Goal: Task Accomplishment & Management: Manage account settings

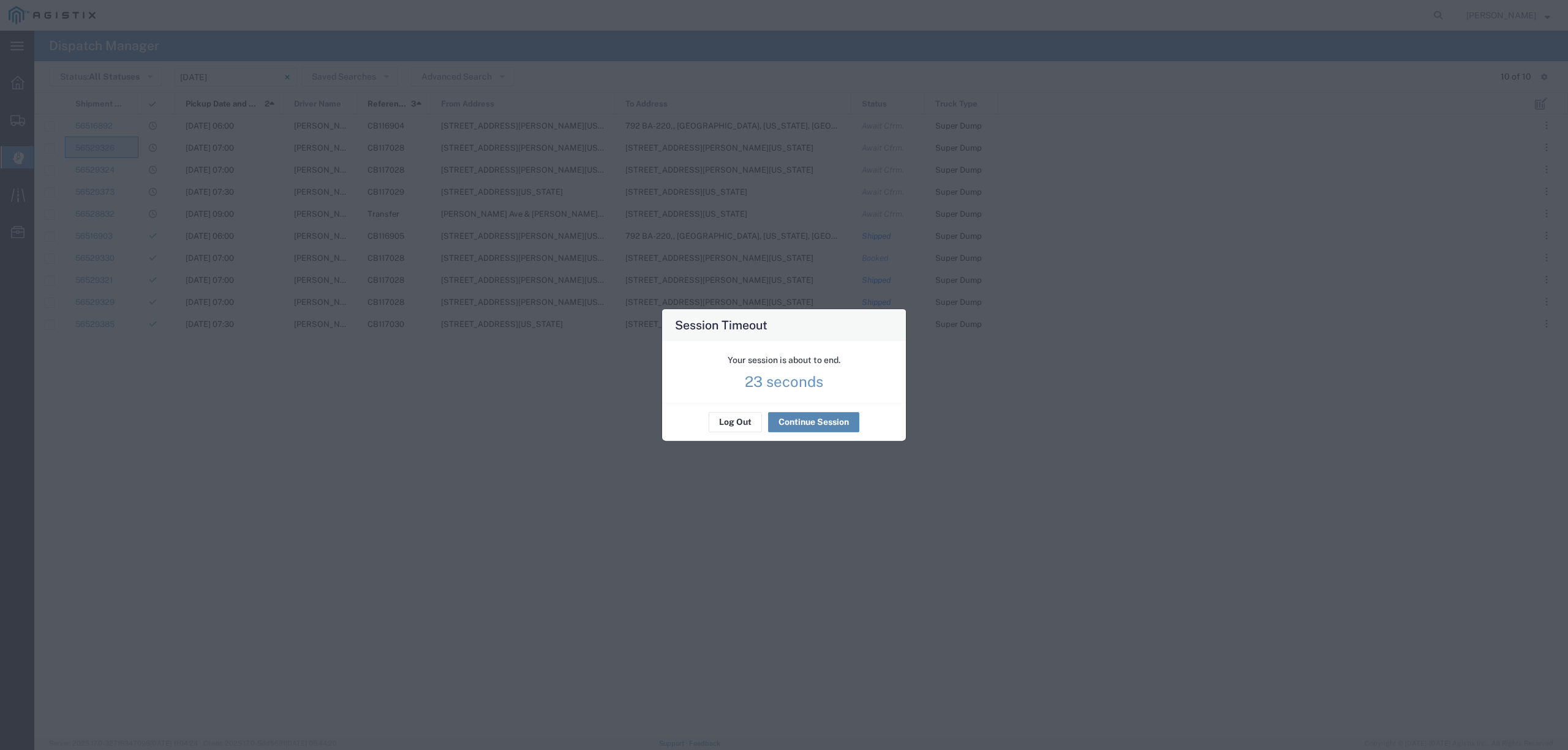
click at [823, 417] on button "Continue Session" at bounding box center [813, 422] width 91 height 20
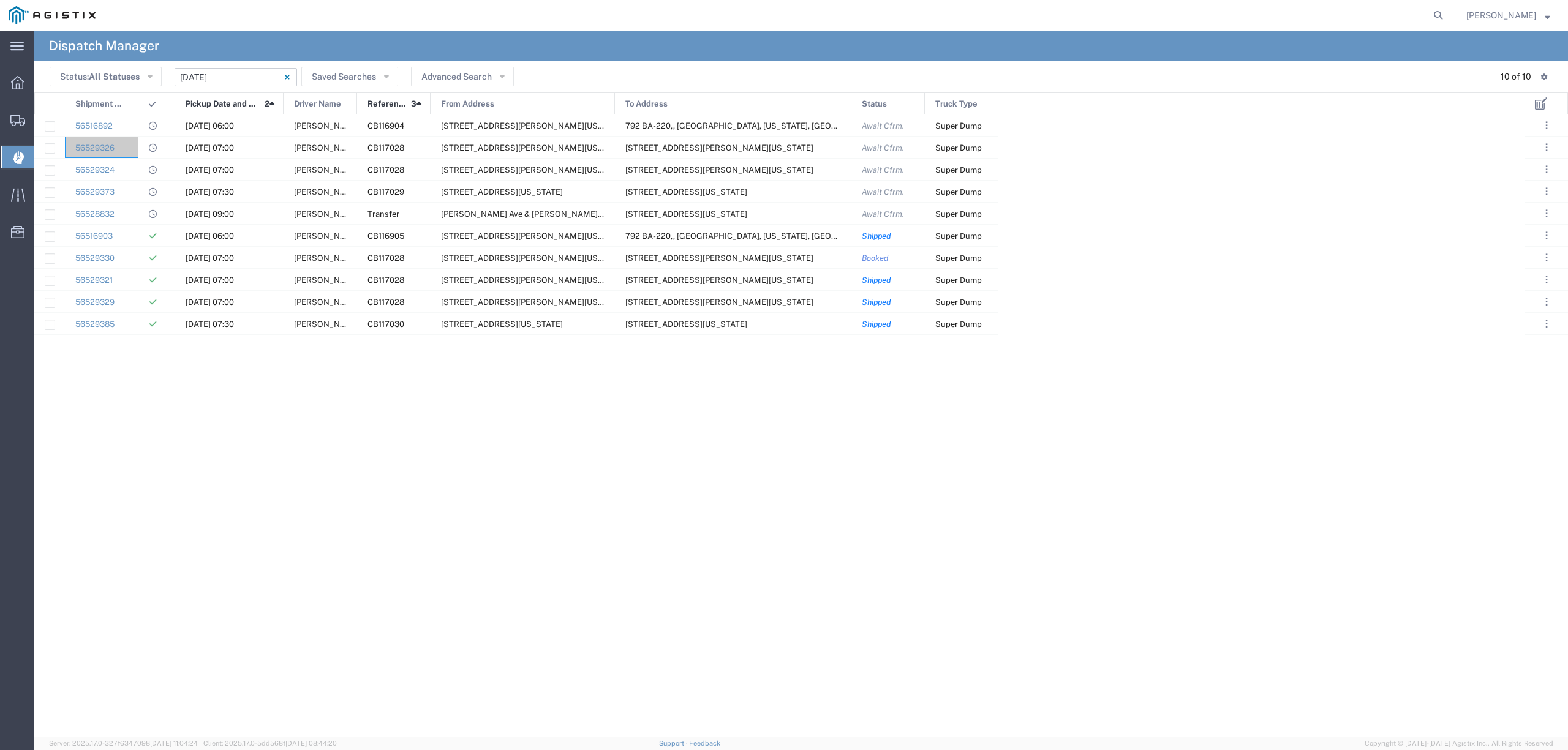
click at [224, 79] on input "[DATE] - [DATE]" at bounding box center [236, 77] width 123 height 18
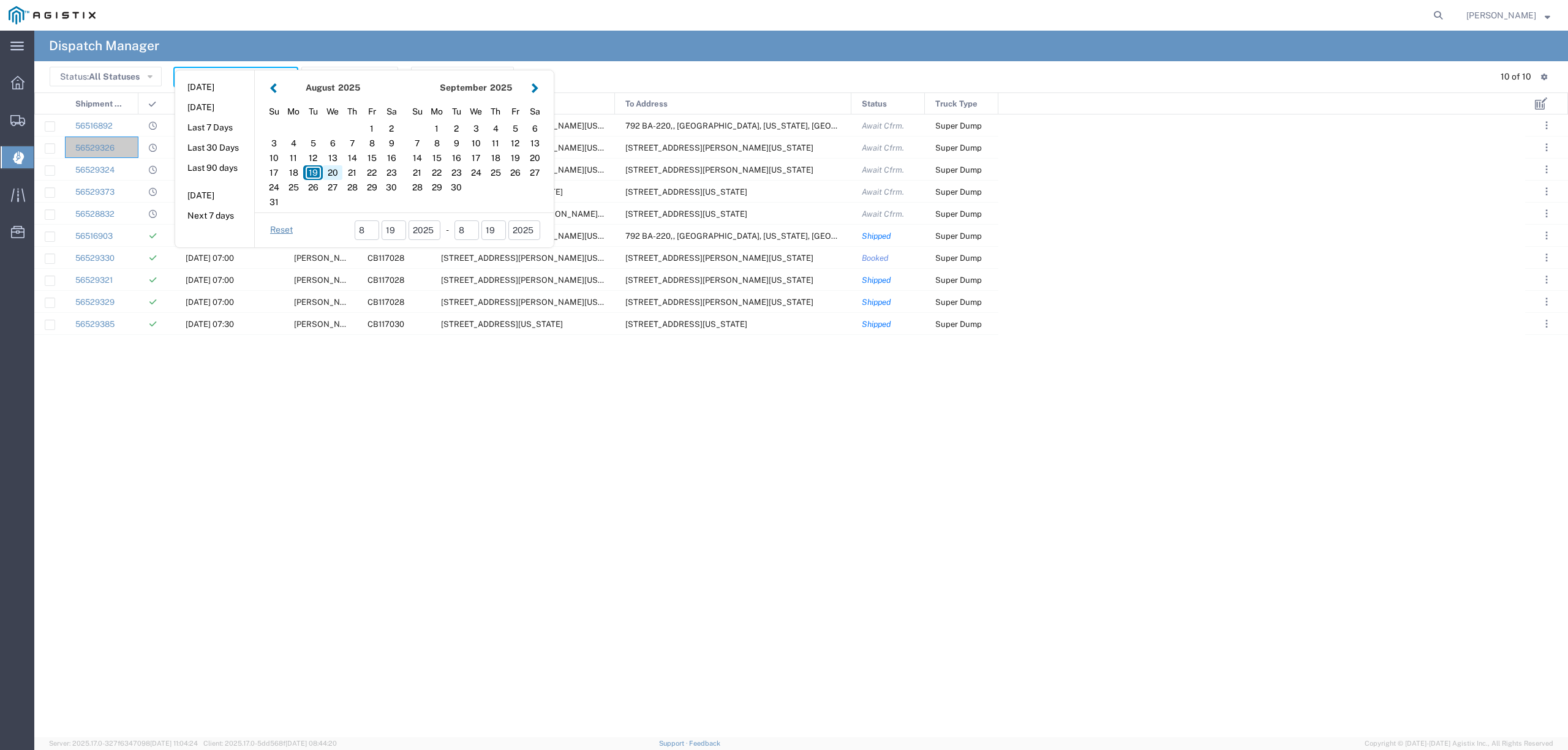
click at [339, 170] on div "20" at bounding box center [332, 173] width 20 height 15
type input "[DATE]"
type input "[DATE] - [DATE]"
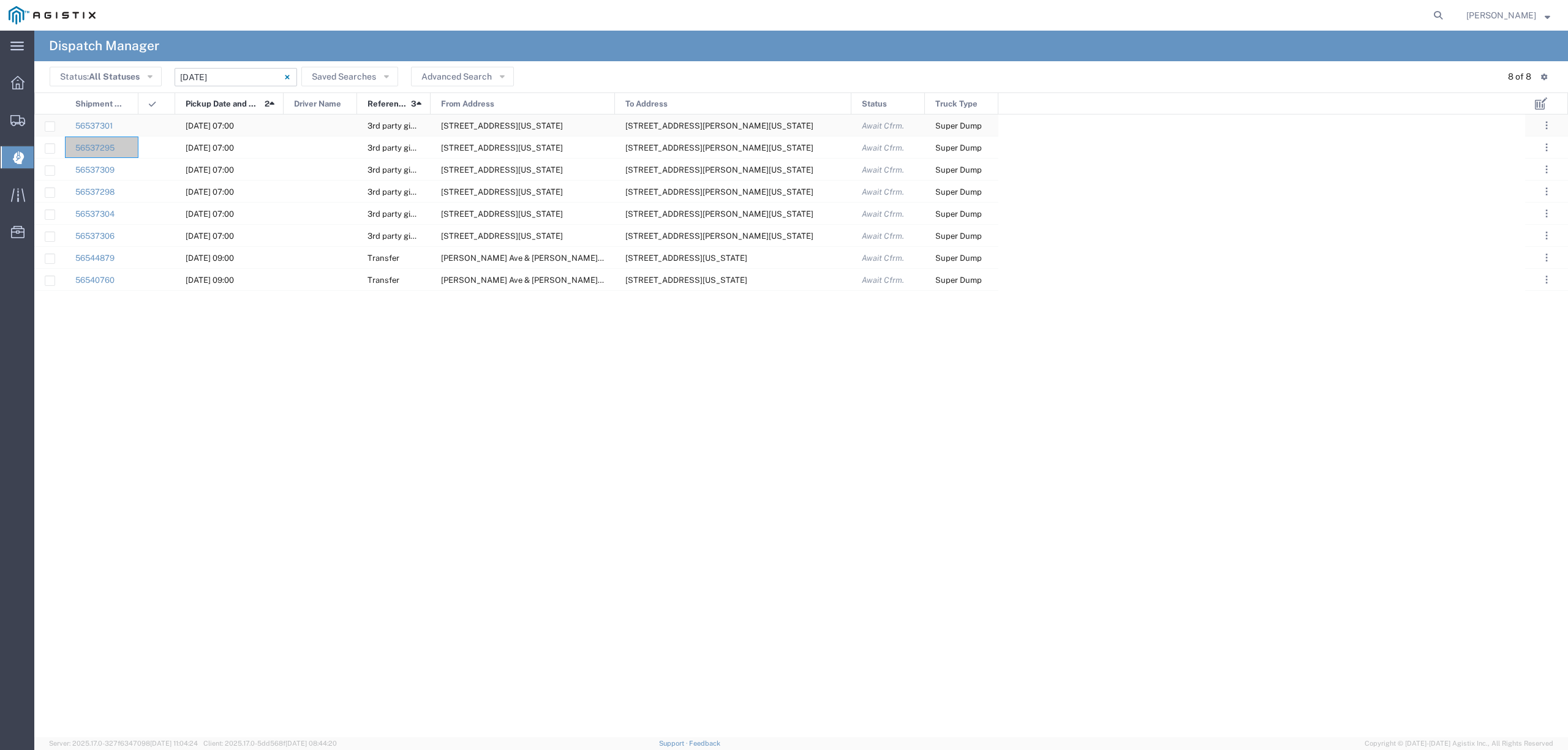
click at [314, 115] on div at bounding box center [320, 125] width 74 height 21
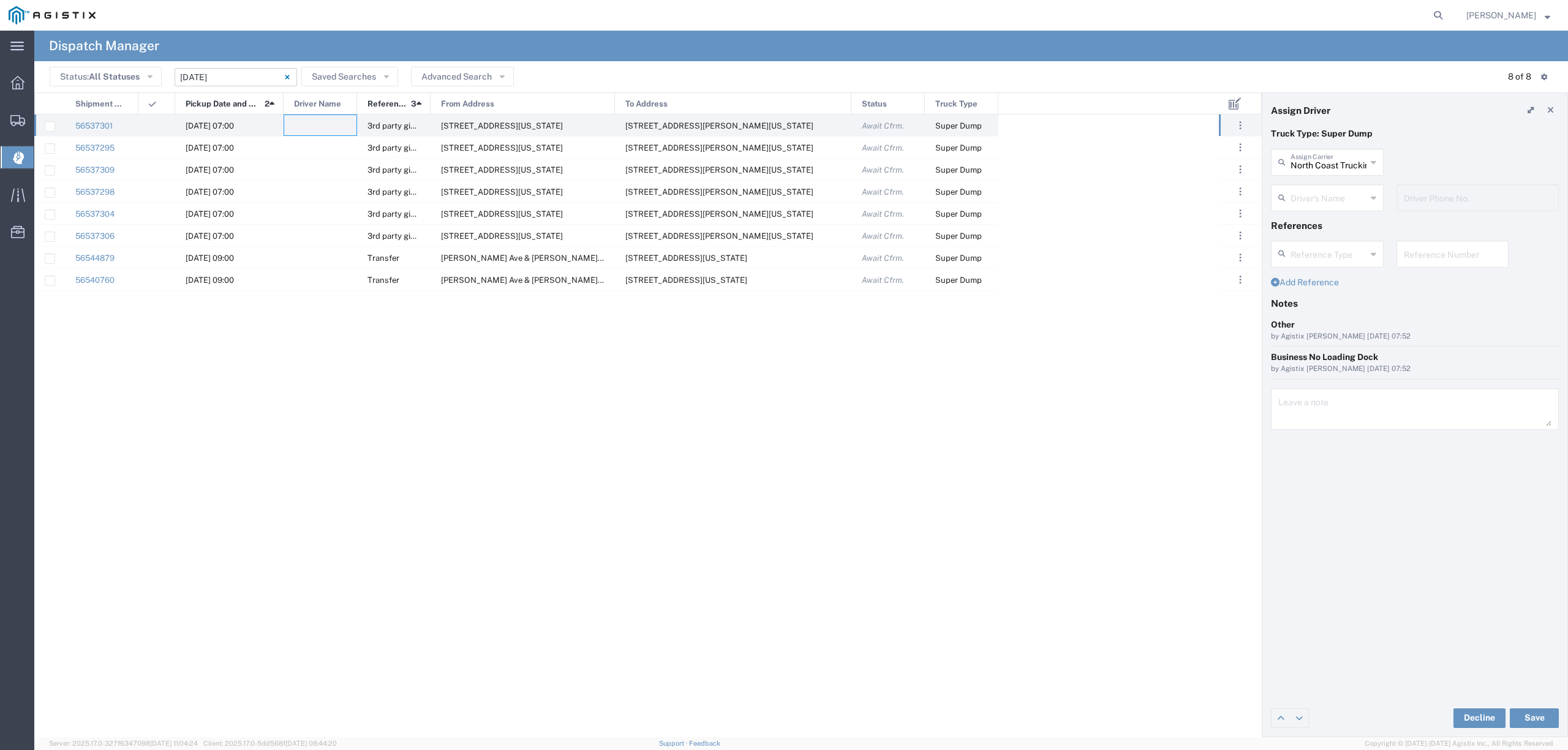
click at [1297, 196] on input "text" at bounding box center [1328, 197] width 76 height 21
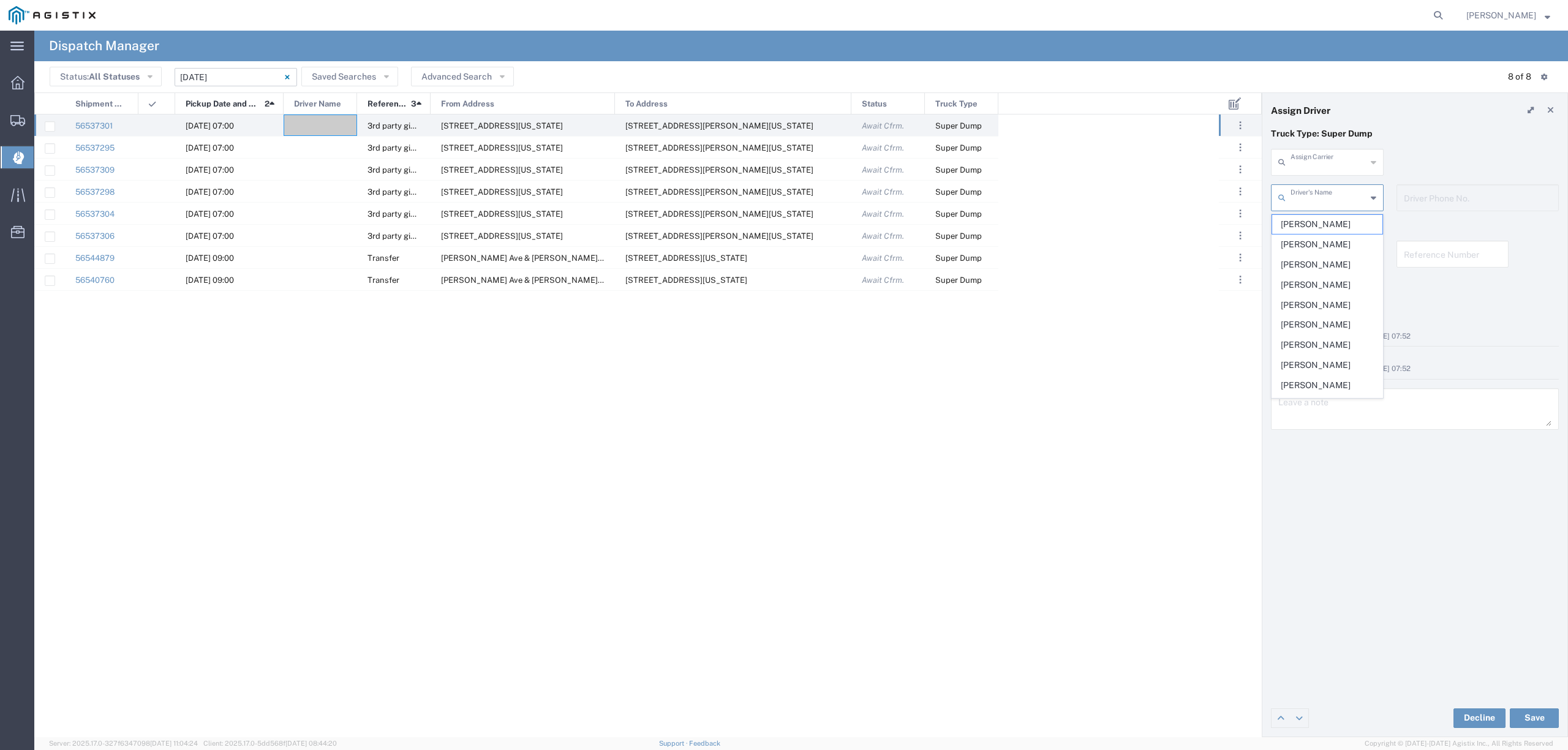
click at [1299, 162] on input "text" at bounding box center [1328, 161] width 76 height 21
click at [1326, 185] on span "Augies Transportation LLC" at bounding box center [1327, 198] width 110 height 38
type input "Augies Transportation LLC"
click at [1328, 189] on input "text" at bounding box center [1329, 197] width 77 height 21
click at [1335, 217] on span "[PERSON_NAME]" at bounding box center [1327, 224] width 110 height 19
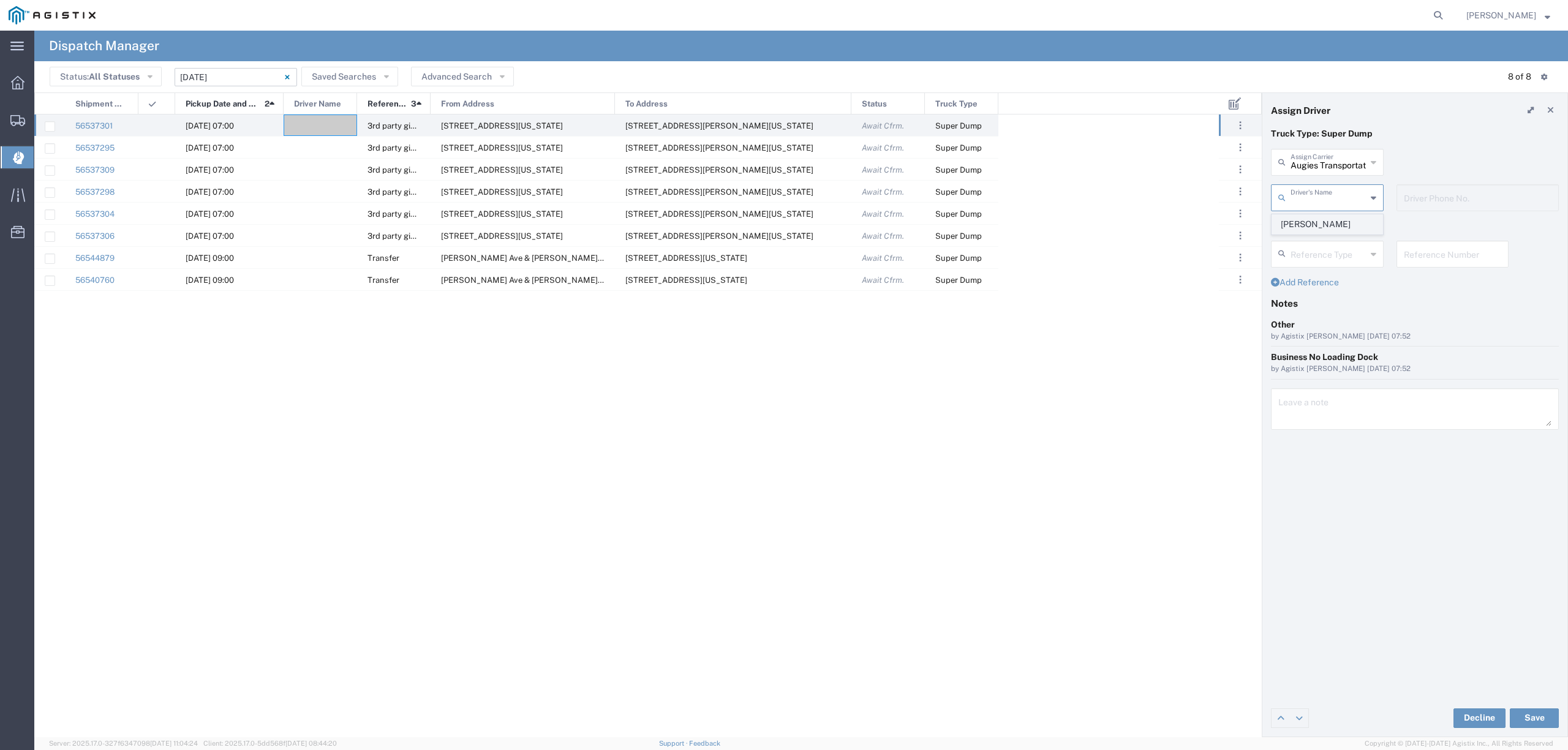
type input "[PERSON_NAME]"
type input "[PHONE_NUMBER]"
click at [1531, 721] on button "Save" at bounding box center [1534, 718] width 49 height 20
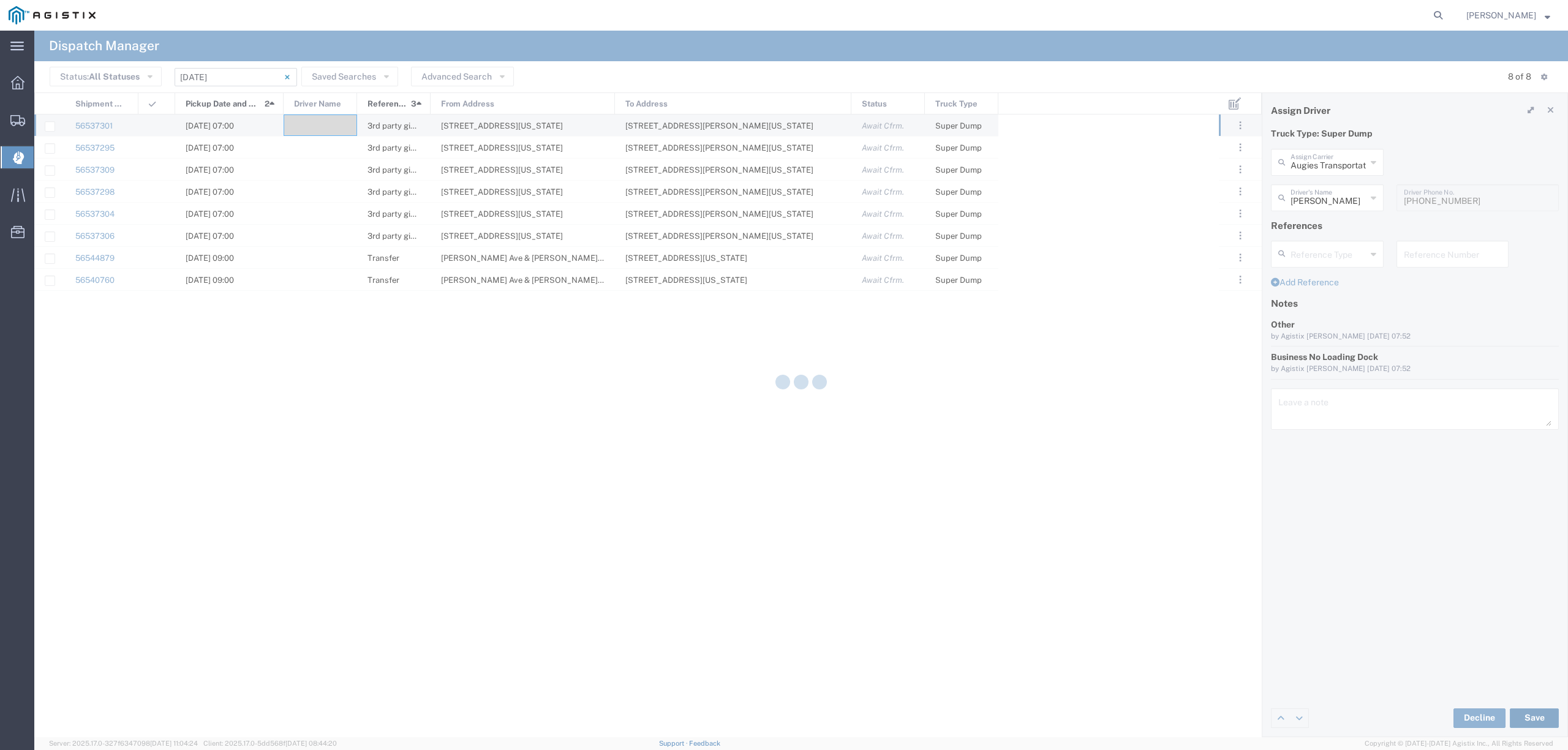
type input "[PERSON_NAME]"
type input "Augies Transportation LLC"
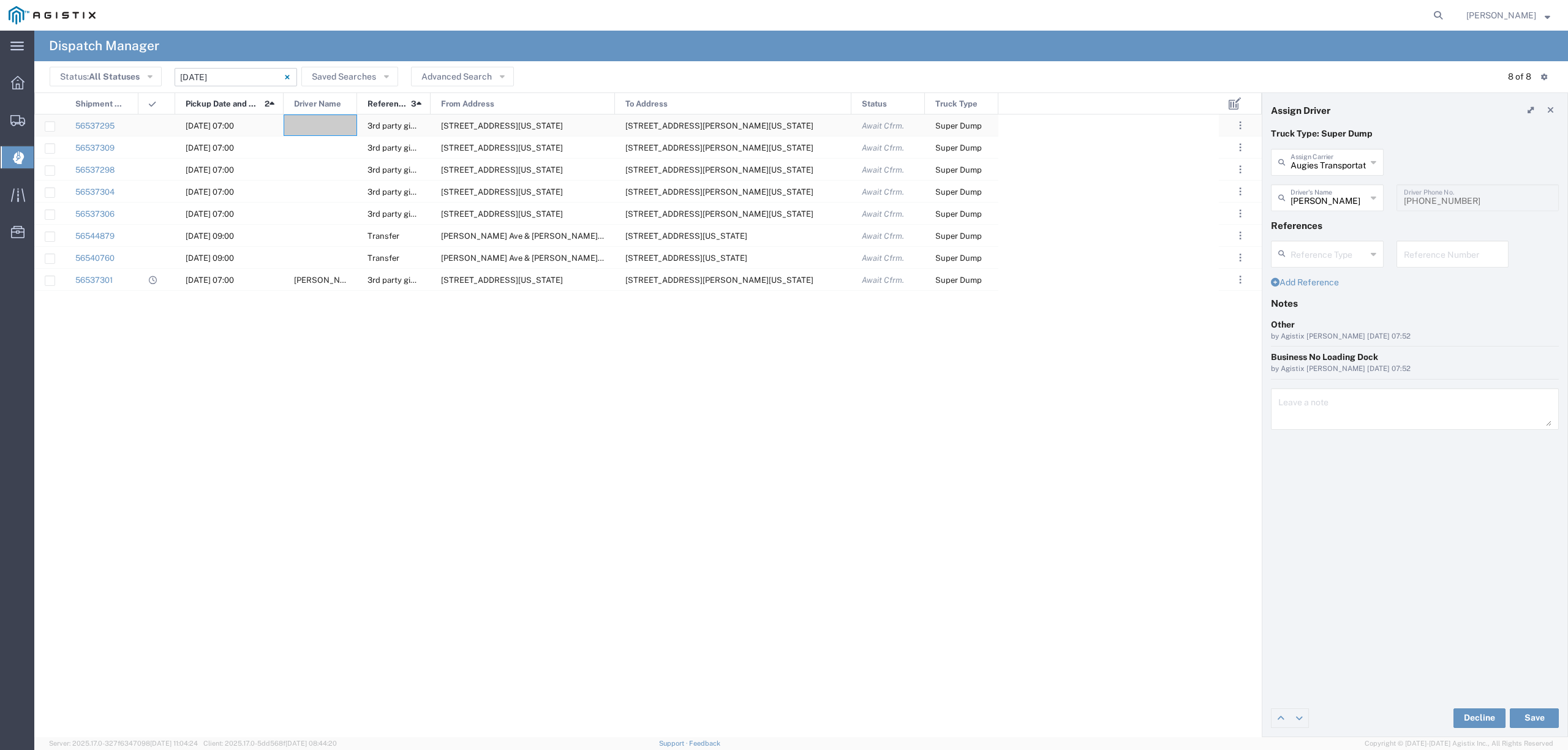
click at [322, 125] on div at bounding box center [320, 125] width 74 height 21
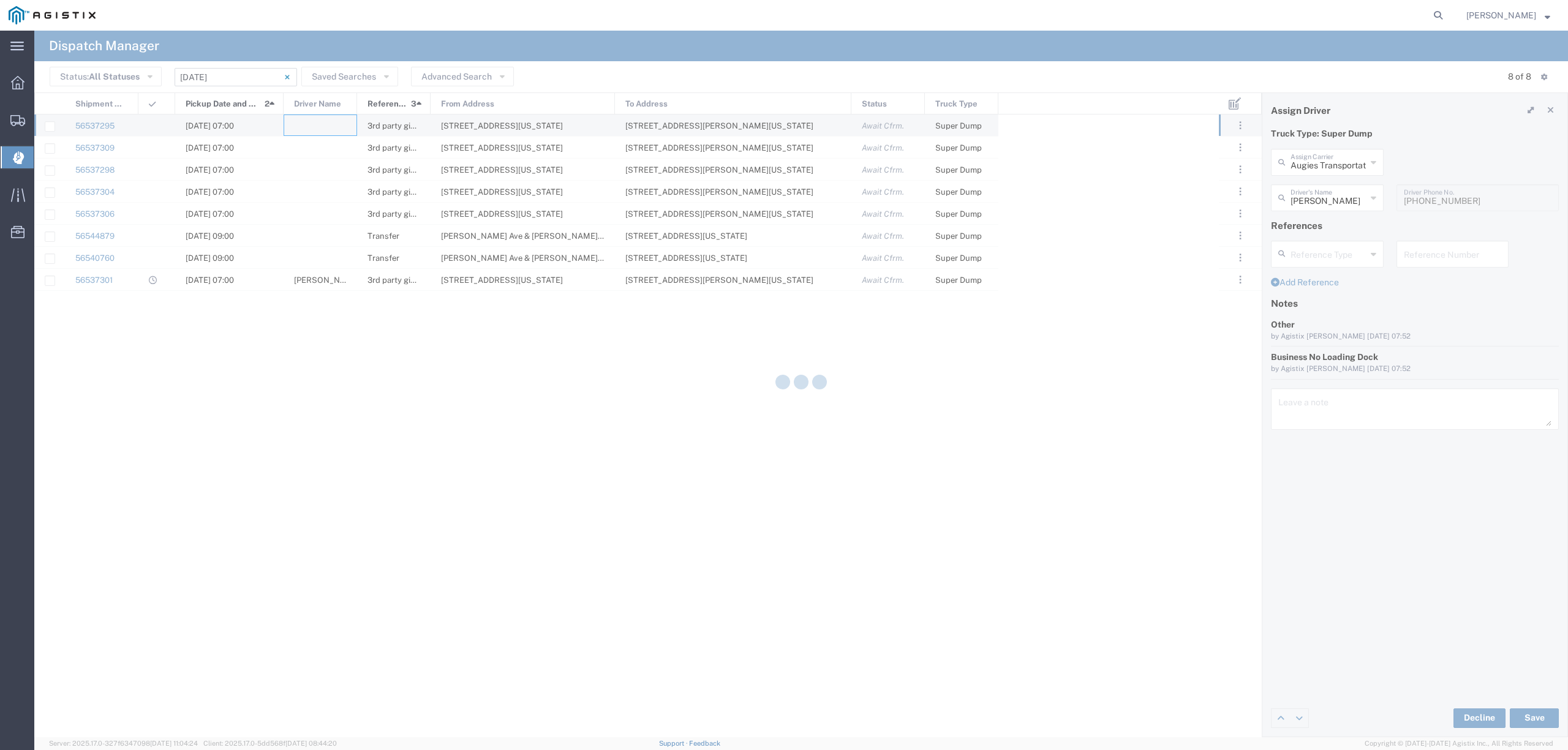
type input "North Coast Trucking"
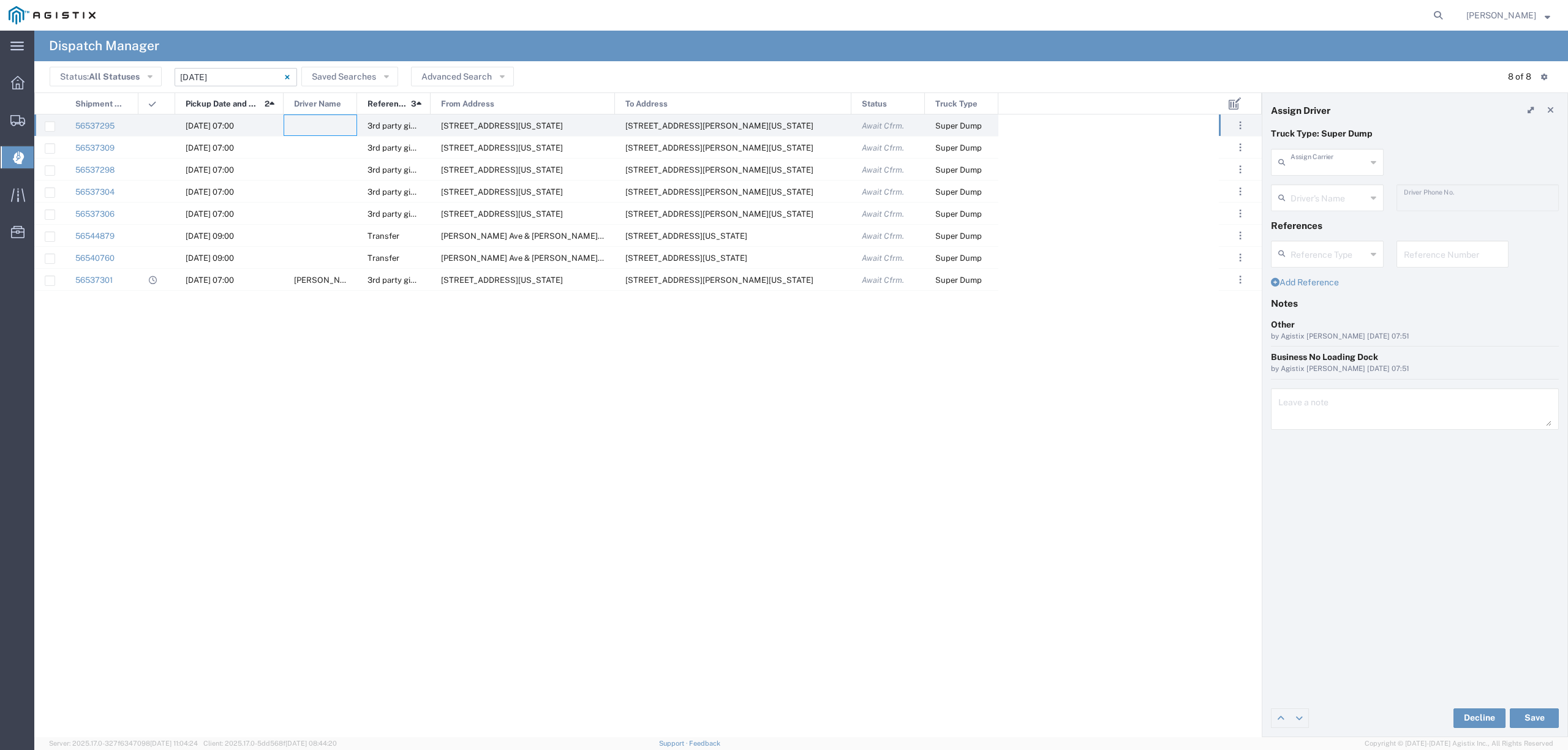
click at [1331, 159] on input "text" at bounding box center [1328, 161] width 76 height 21
click at [1322, 187] on span "550 Trucking LLC" at bounding box center [1327, 188] width 110 height 19
click at [1318, 195] on input "text" at bounding box center [1329, 197] width 77 height 21
click at [1533, 725] on button "Save" at bounding box center [1534, 718] width 49 height 20
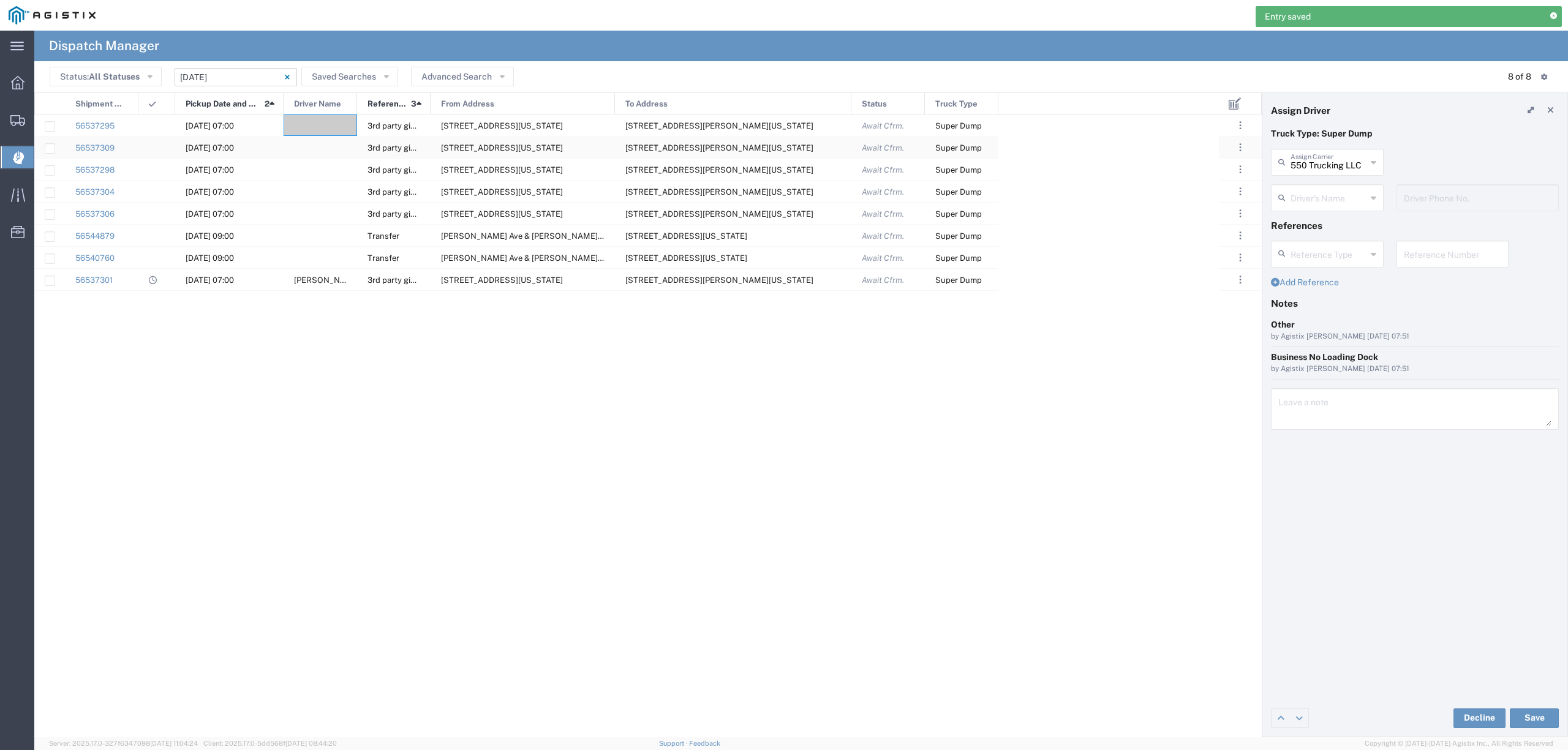
click at [314, 147] on div at bounding box center [320, 147] width 74 height 21
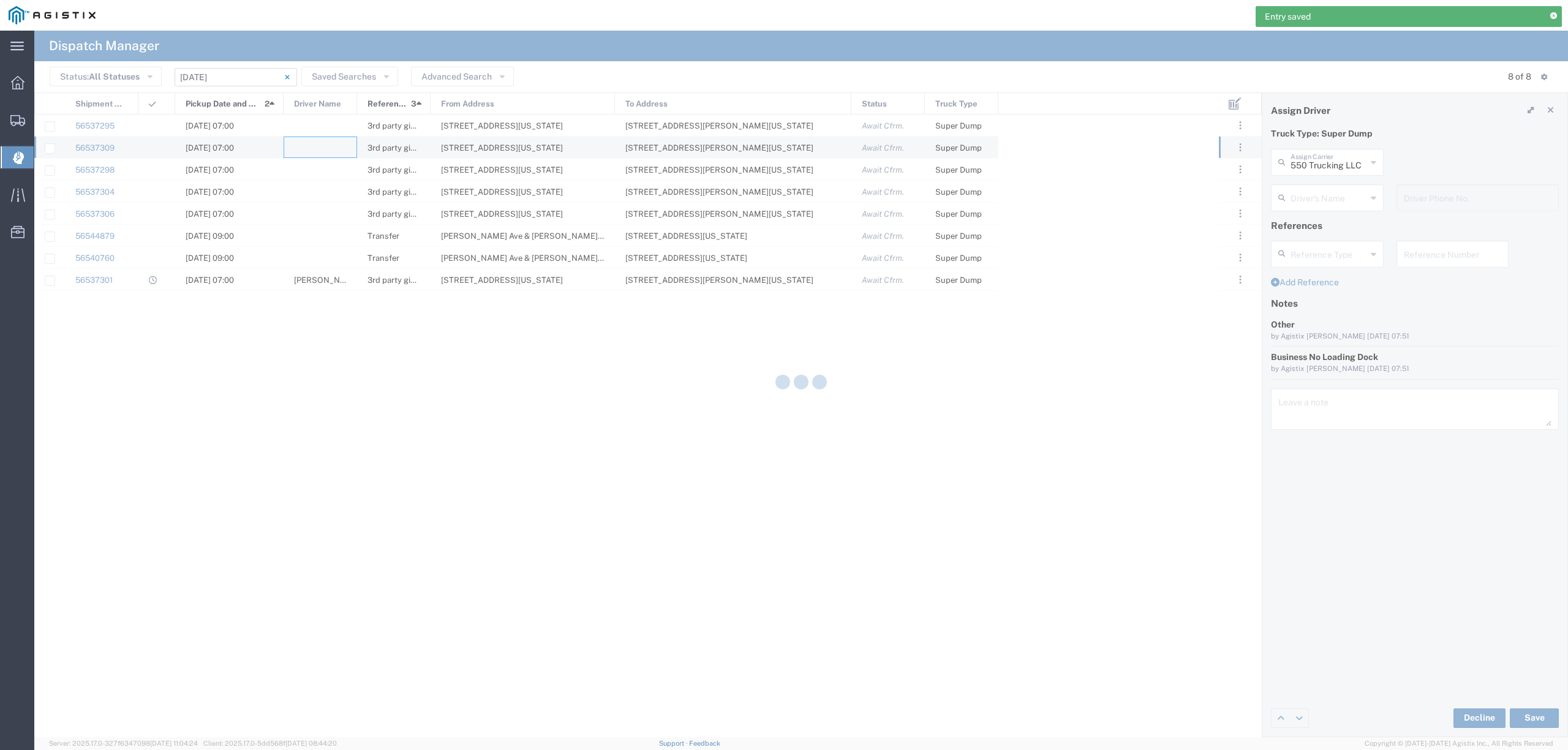
type input "North Coast Trucking"
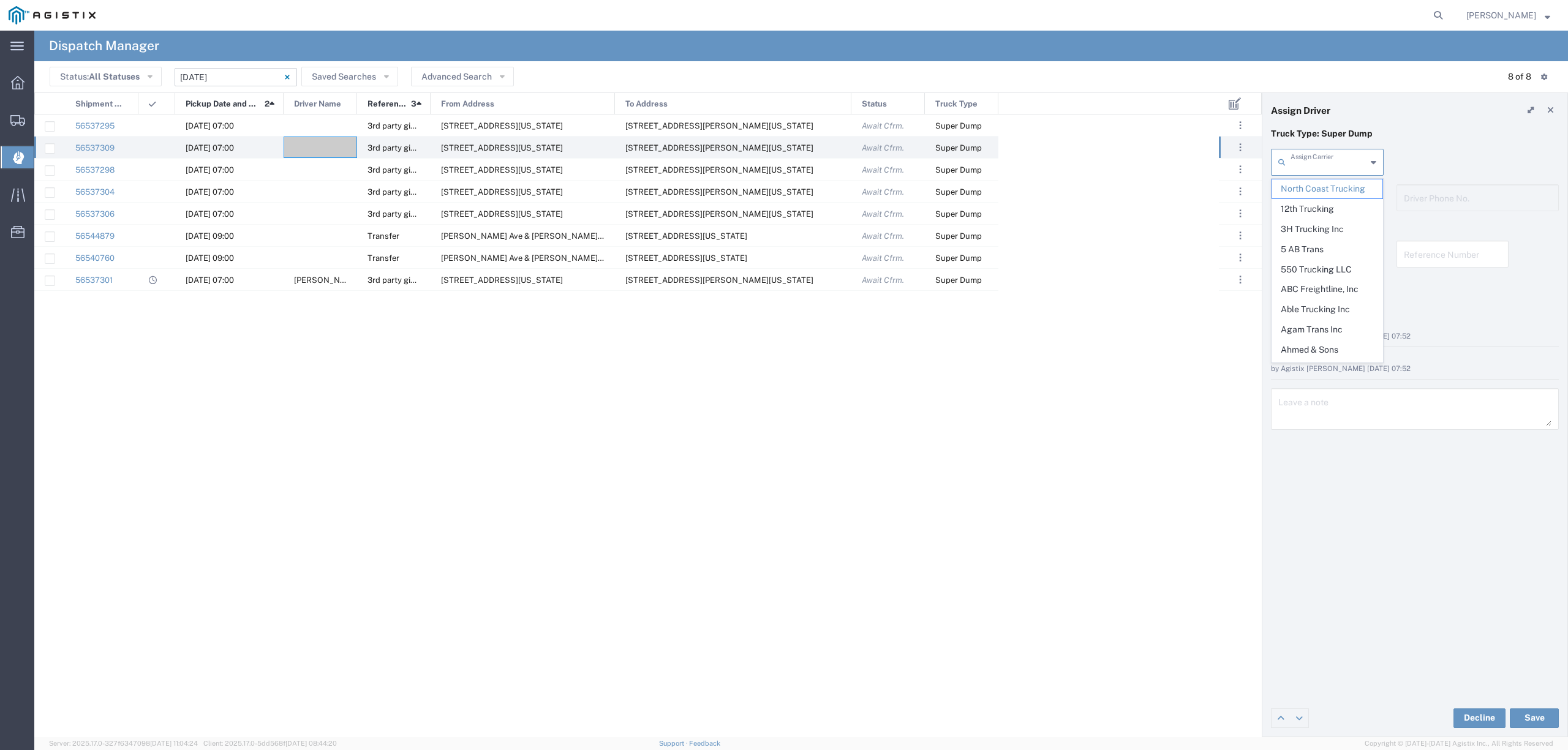
click at [1326, 161] on input "text" at bounding box center [1328, 161] width 76 height 21
click at [1328, 198] on span "JGT Transportation LLC" at bounding box center [1327, 188] width 110 height 19
type input "JGT Transportation LLC"
click at [1326, 201] on input "text" at bounding box center [1329, 197] width 77 height 21
click at [1335, 228] on span "[PERSON_NAME]" at bounding box center [1327, 224] width 110 height 19
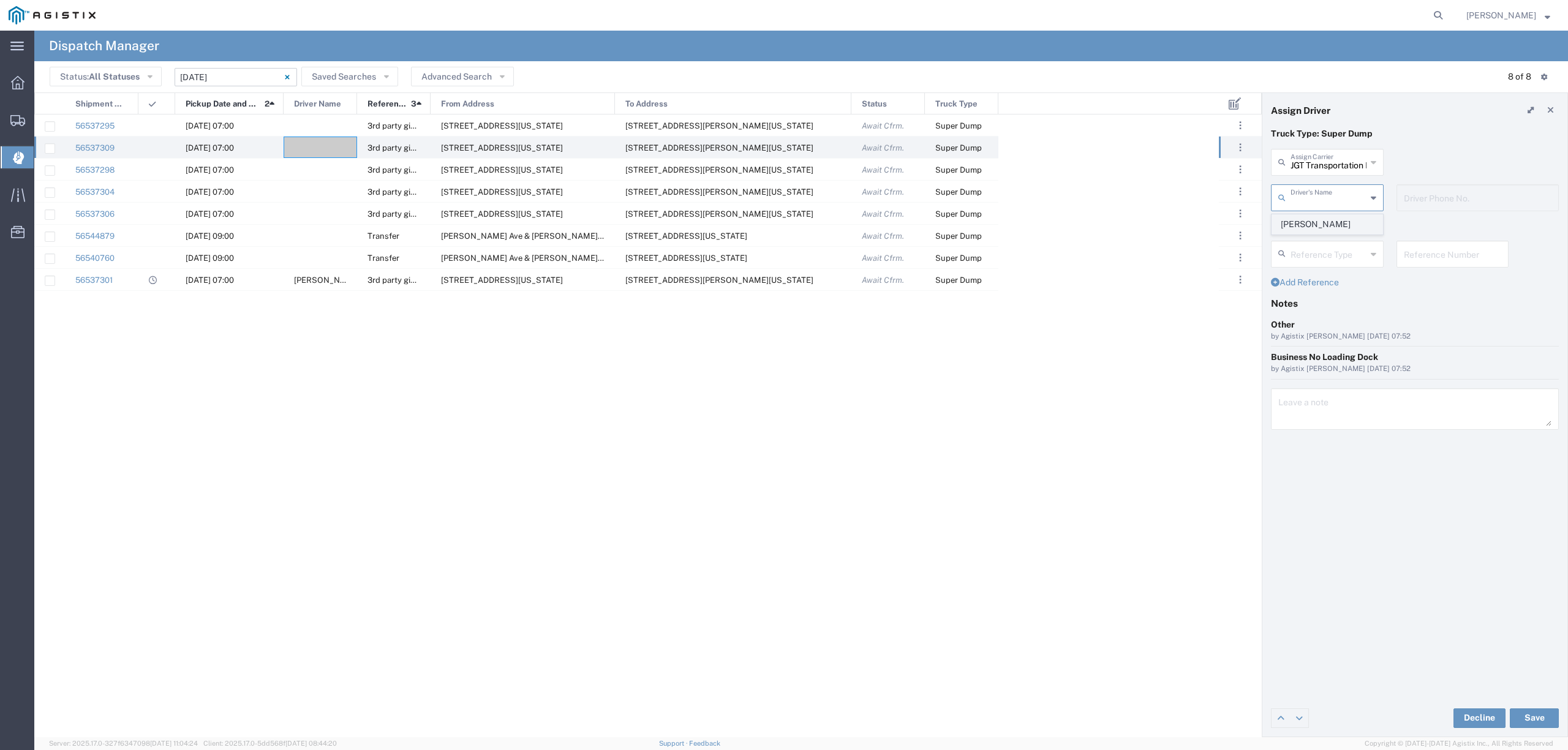
type input "[PERSON_NAME]"
type input "[PHONE_NUMBER]"
click at [1545, 716] on button "Save" at bounding box center [1534, 718] width 49 height 20
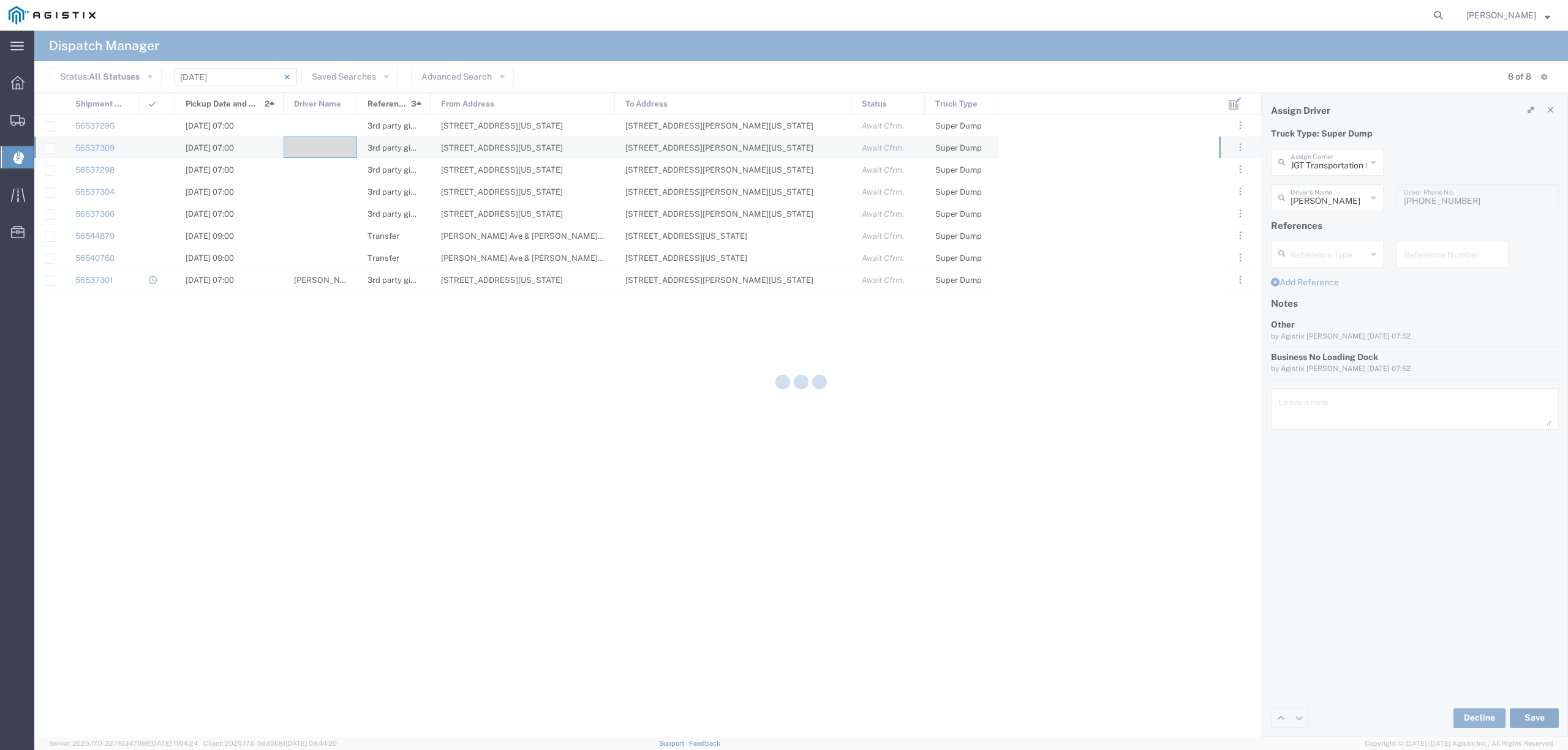
type input "[PERSON_NAME]"
type input "JGT Transportation LLC"
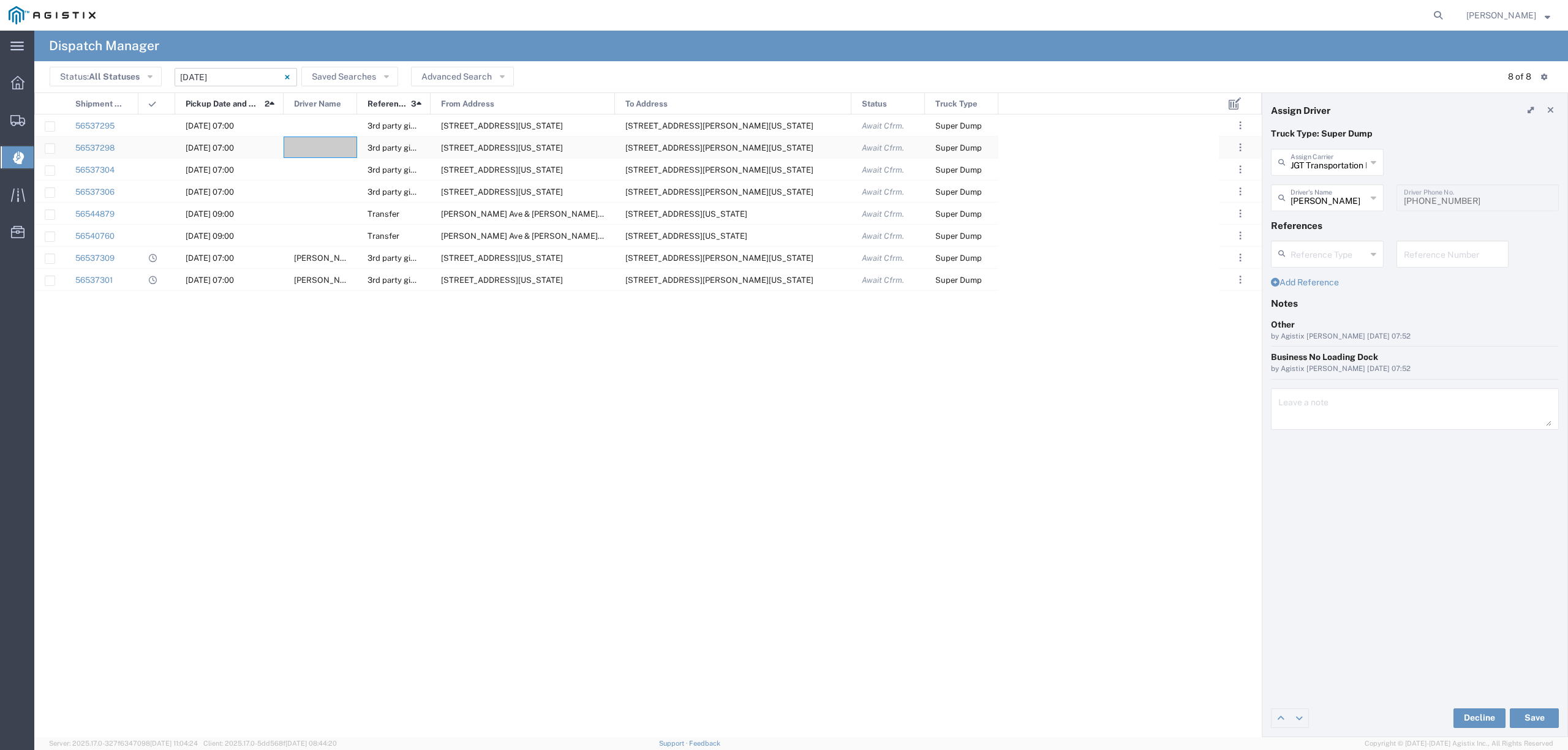
click at [324, 147] on div at bounding box center [320, 147] width 74 height 21
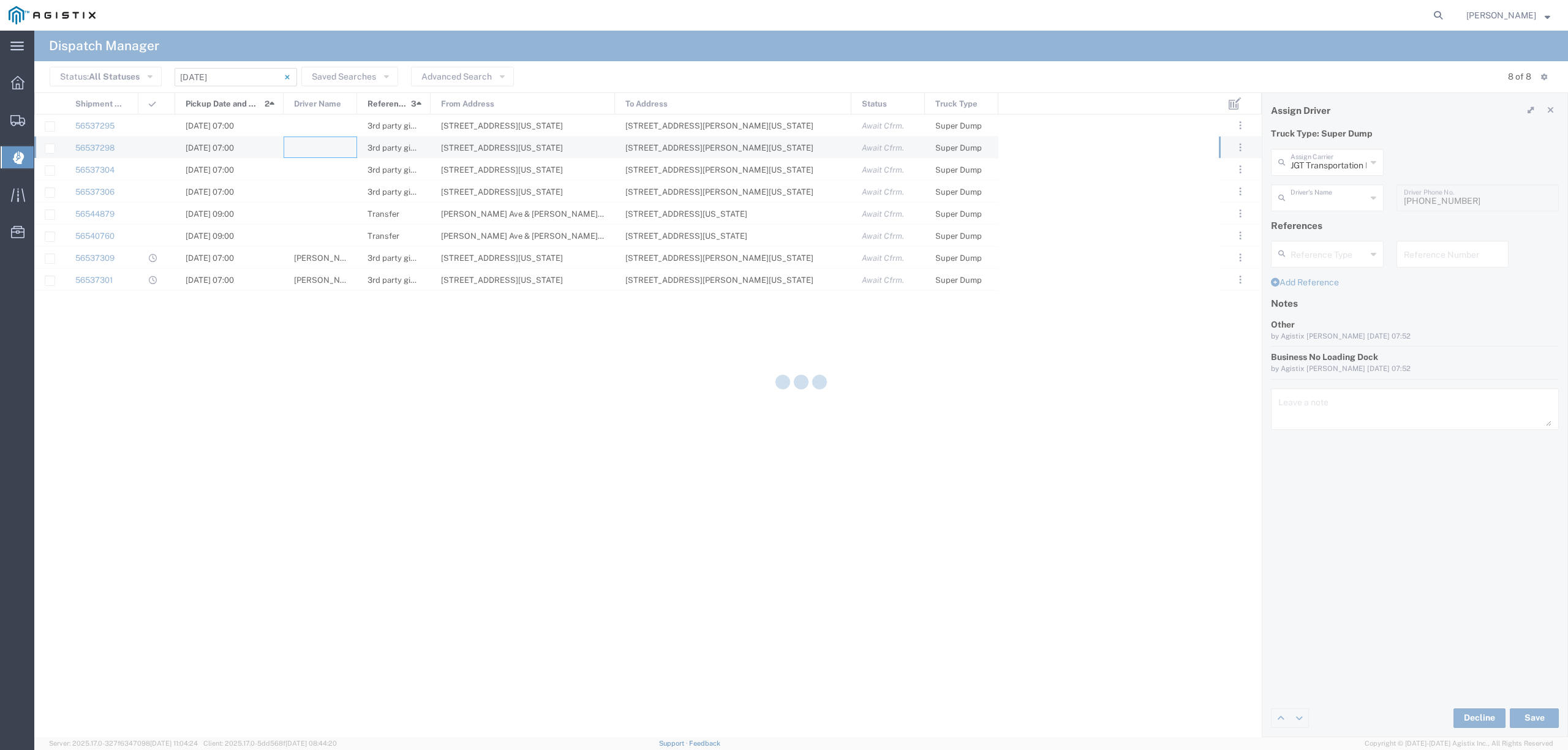
type input "North Coast Trucking"
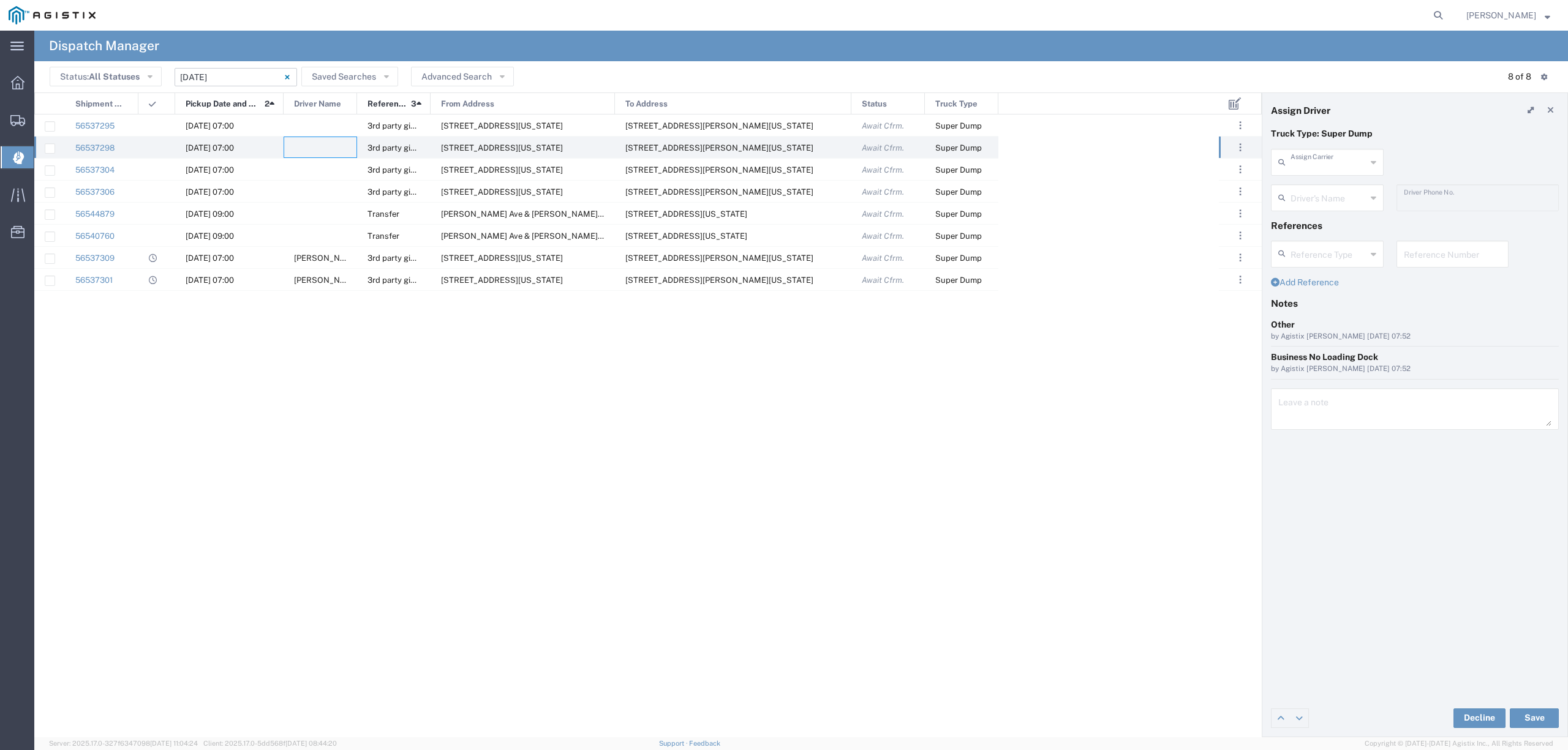
click at [1333, 156] on input "text" at bounding box center [1328, 161] width 76 height 21
click at [1326, 188] on span "Trebol Trucking LLC" at bounding box center [1327, 188] width 110 height 19
type input "Trebol Trucking LLC"
click at [1307, 205] on input "text" at bounding box center [1329, 197] width 77 height 21
click at [1353, 227] on span "[PERSON_NAME]" at bounding box center [1327, 224] width 110 height 19
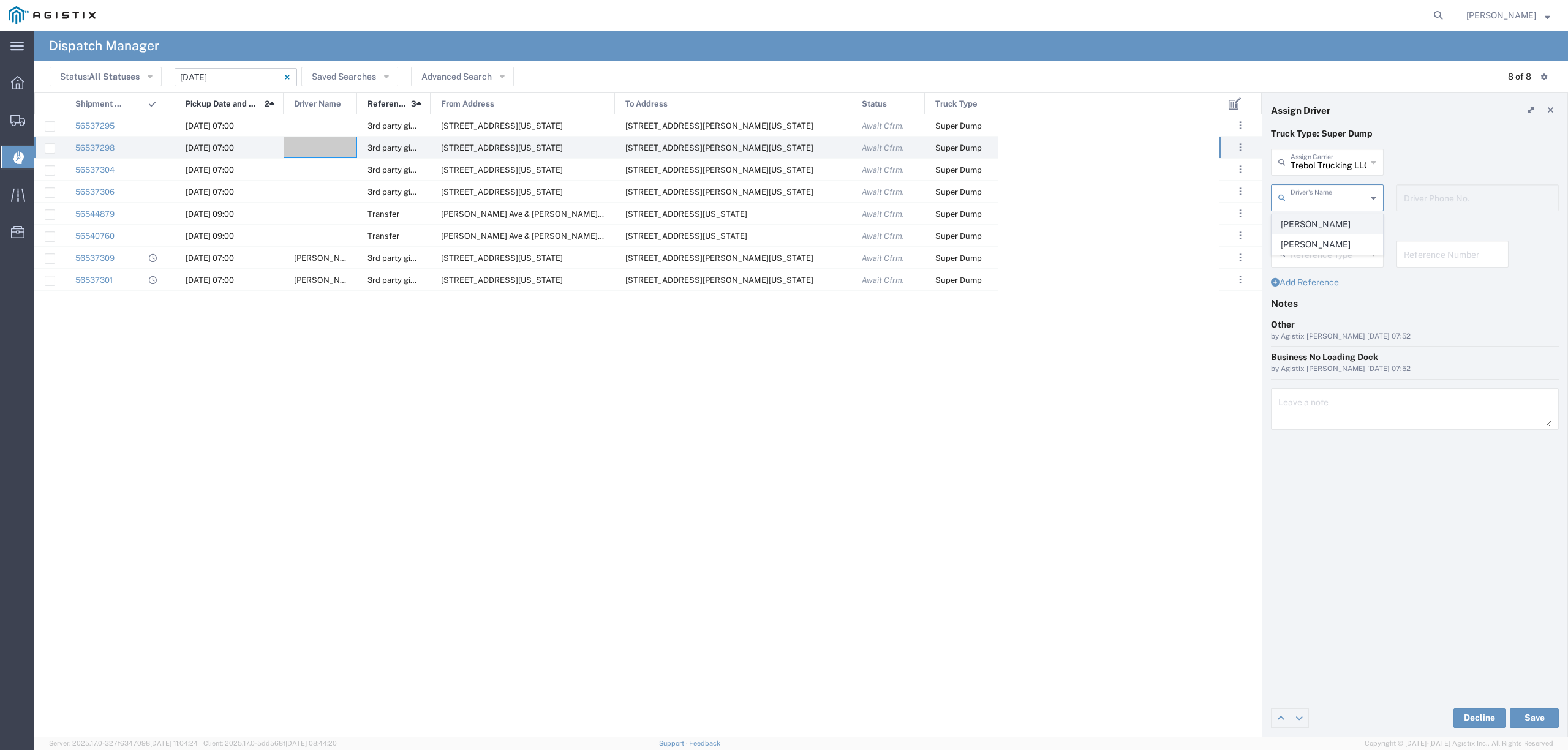
type input "[PERSON_NAME]"
type input "[PHONE_NUMBER]"
click at [1534, 716] on button "Save" at bounding box center [1534, 718] width 49 height 20
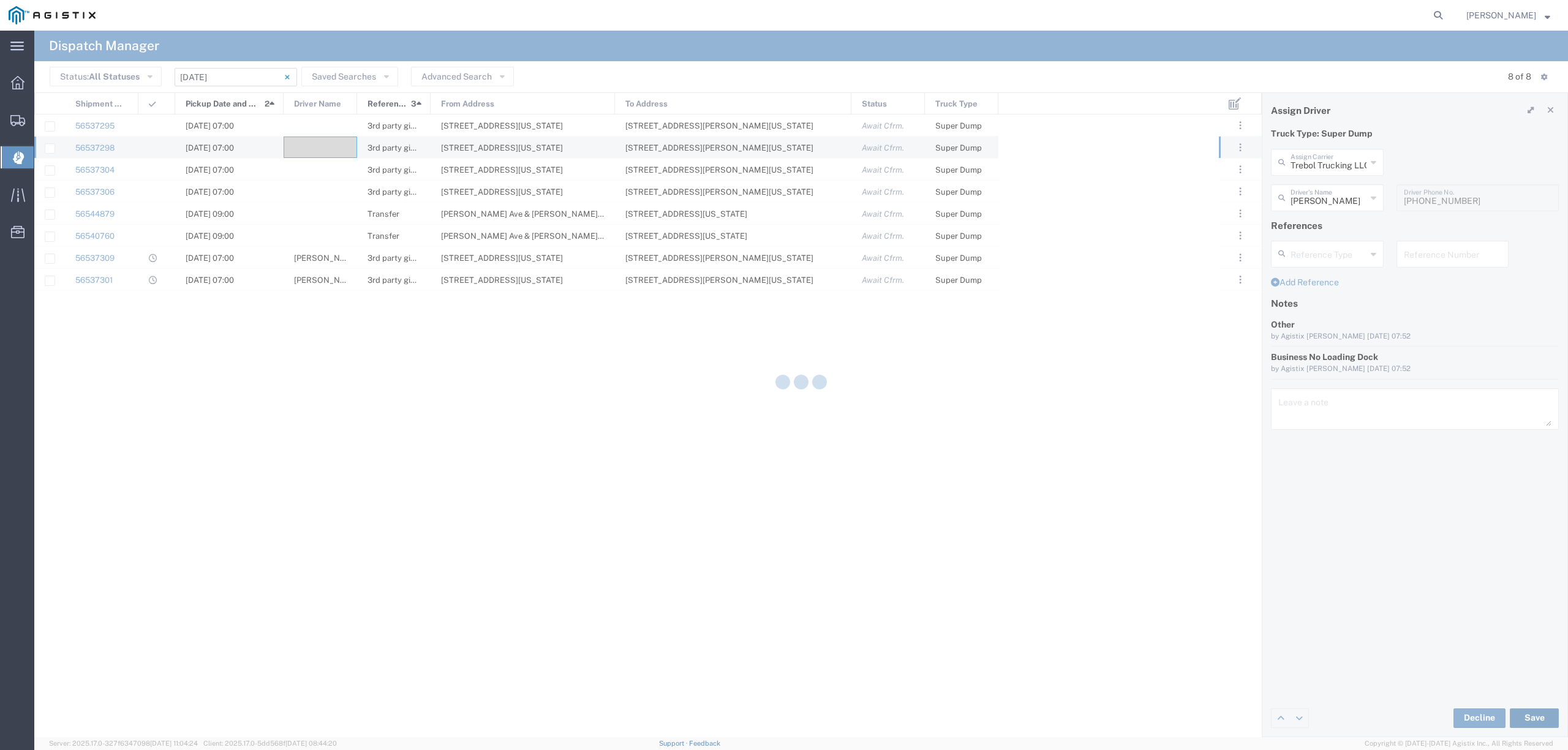
type input "[PERSON_NAME]"
type input "Trebol Trucking LLC"
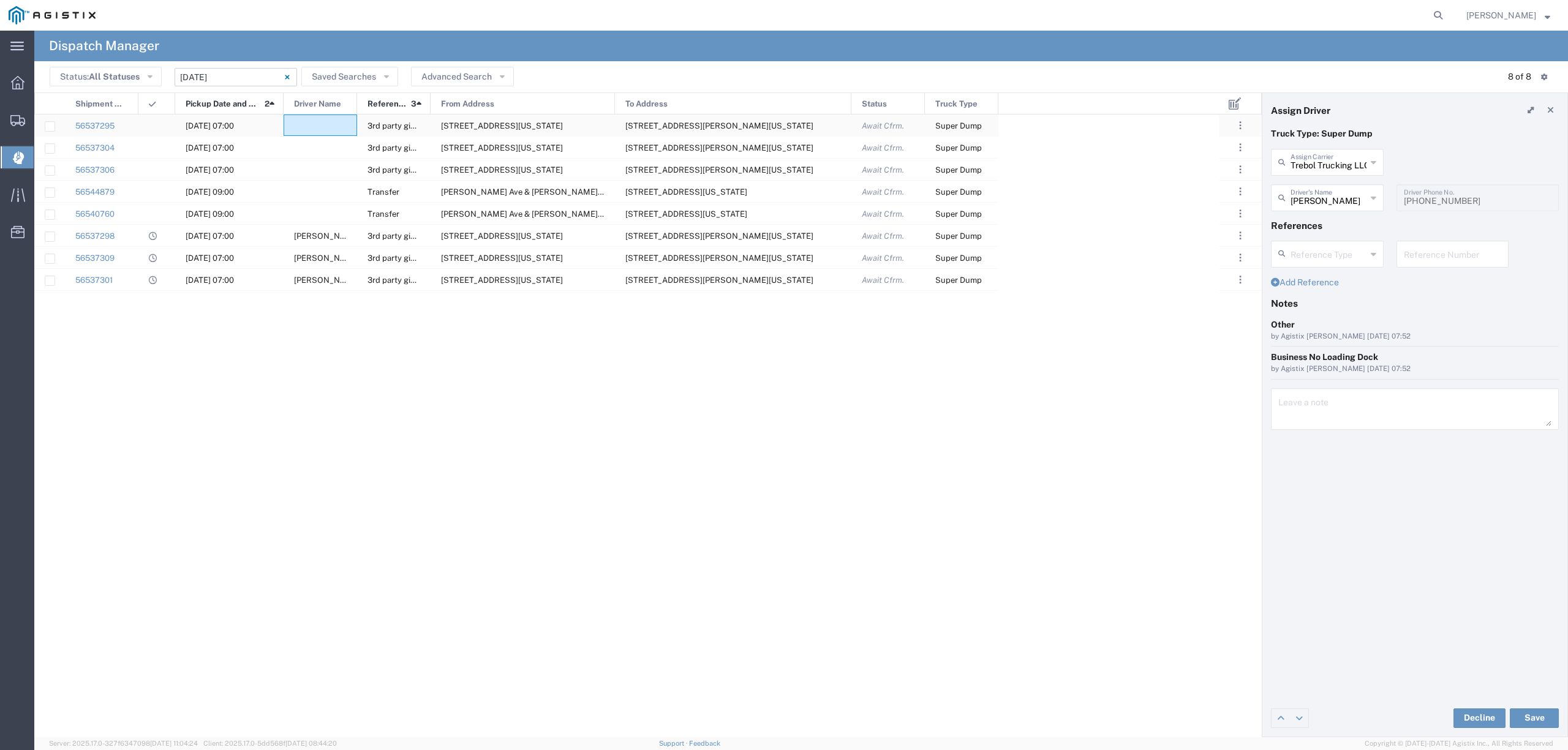
click at [339, 124] on div at bounding box center [320, 125] width 74 height 21
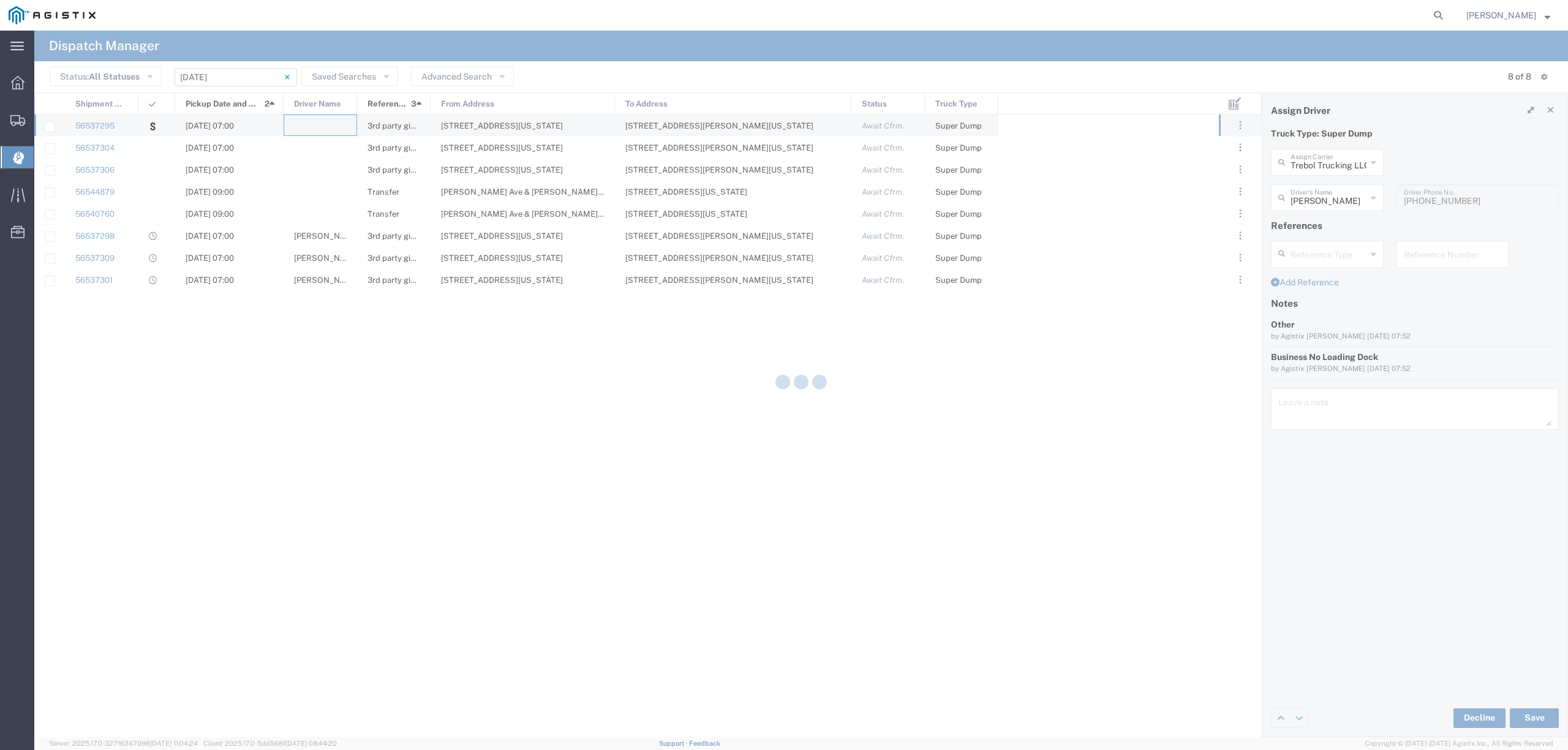
type input "550 Trucking LLC"
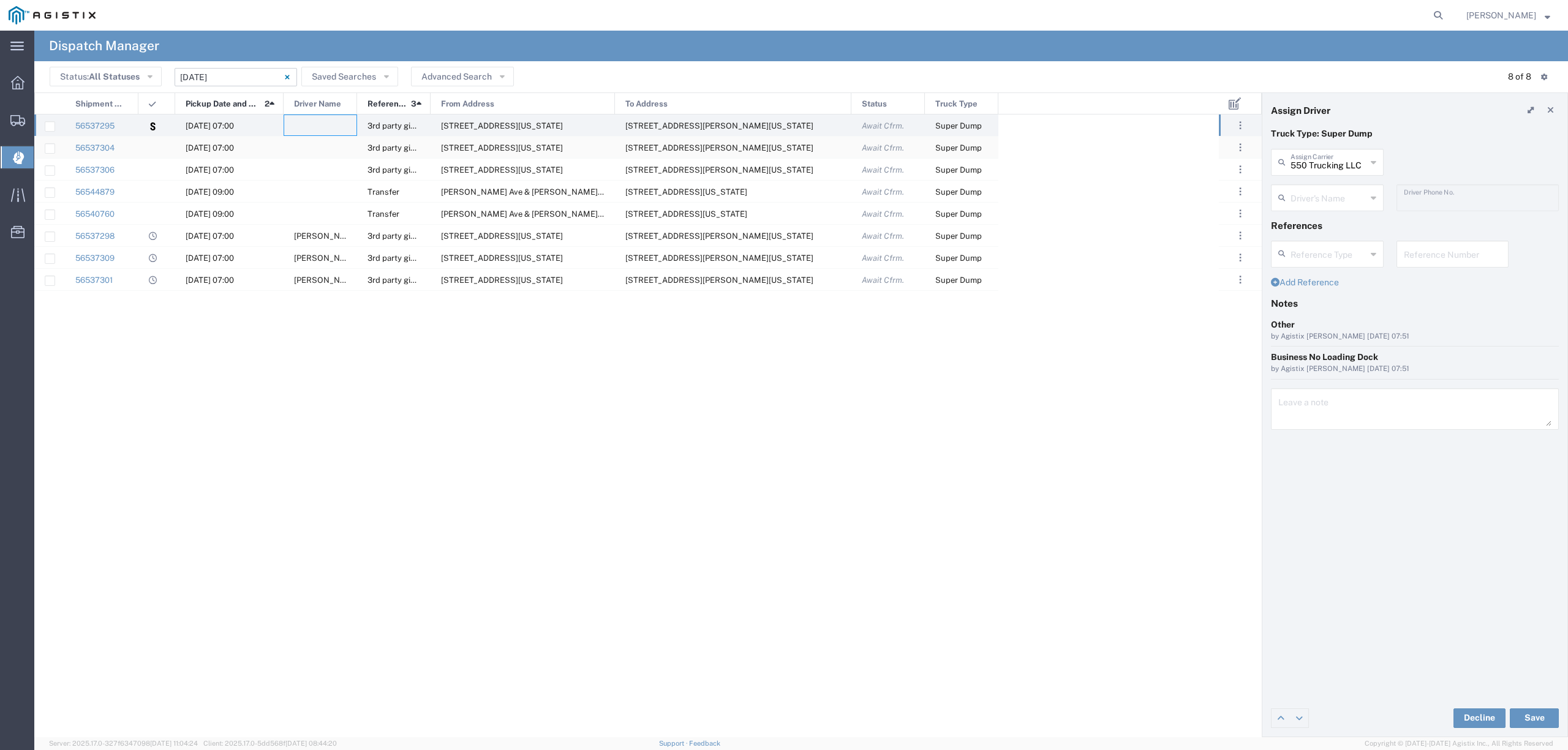
click at [331, 147] on div at bounding box center [320, 147] width 74 height 21
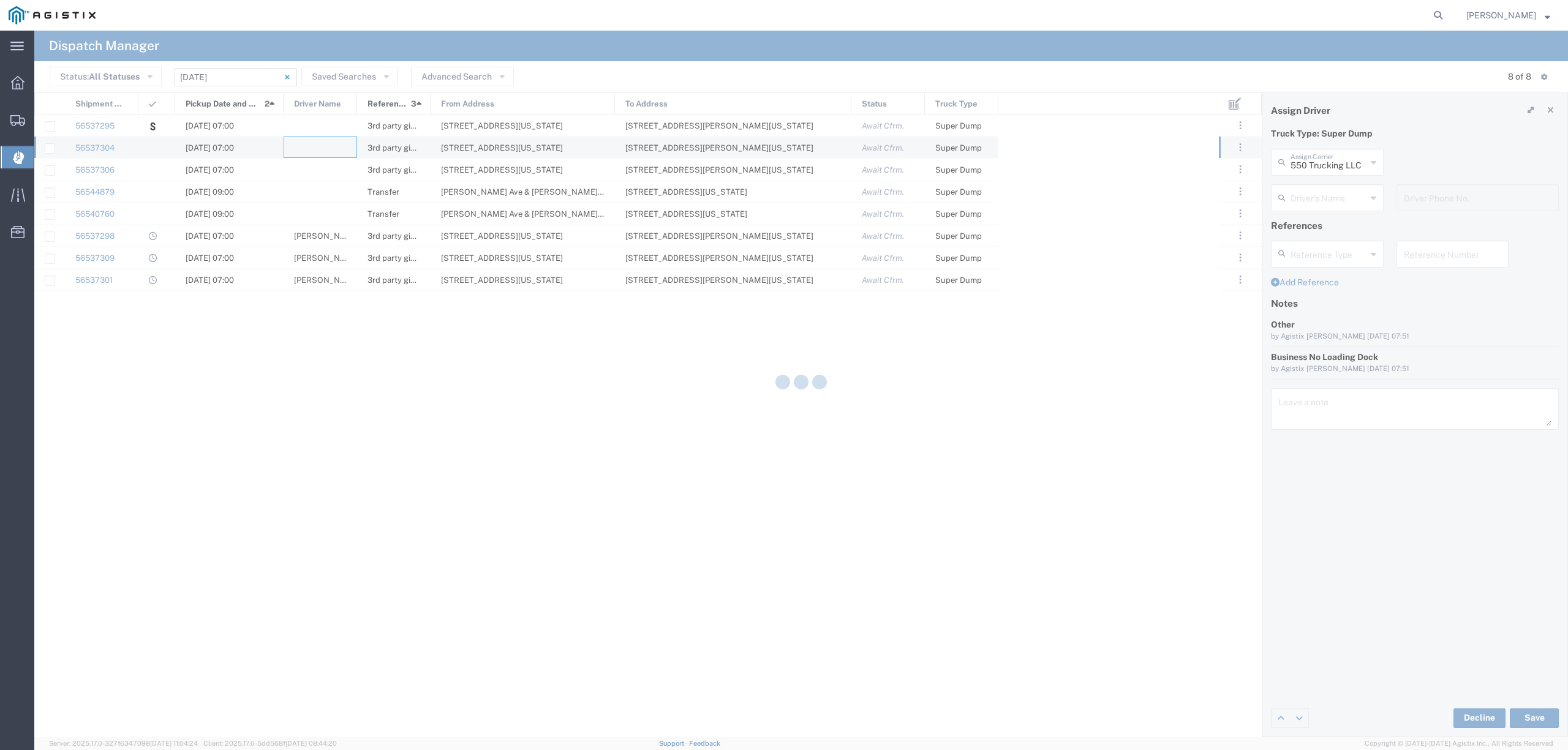
type input "North Coast Trucking"
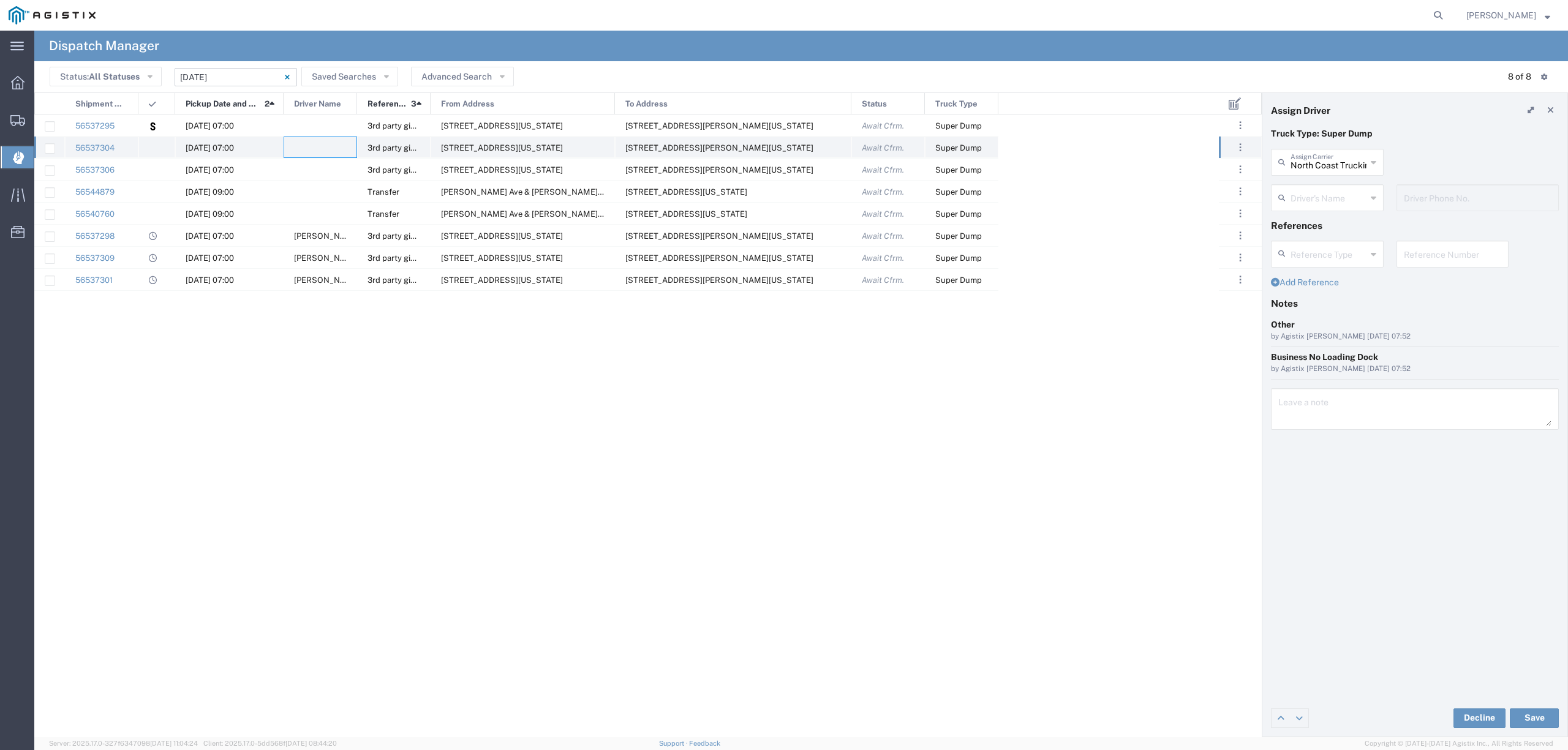
click at [324, 147] on div at bounding box center [320, 147] width 74 height 21
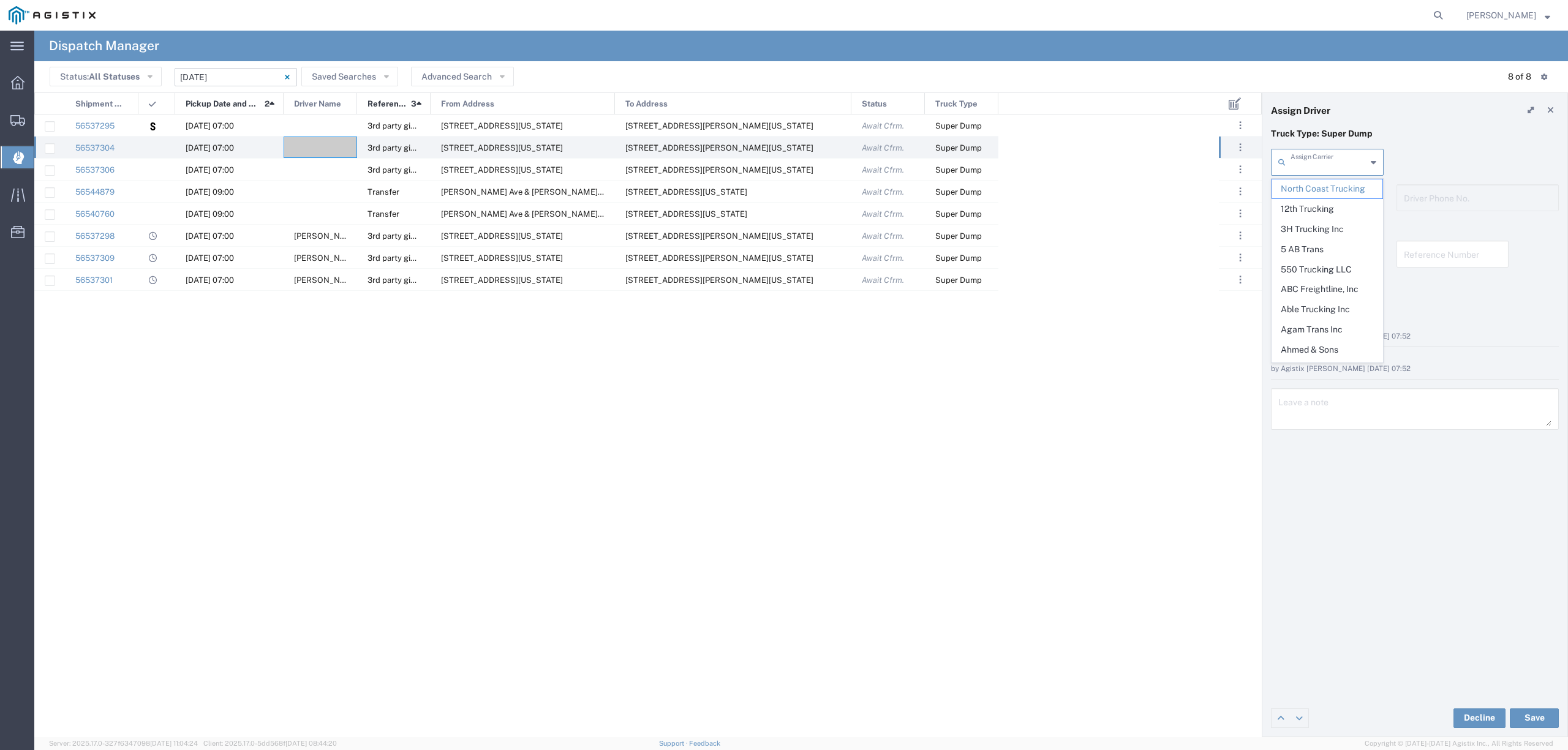
click at [1333, 156] on input "text" at bounding box center [1328, 161] width 76 height 21
click at [1335, 193] on span "TC Trucklines Inc" at bounding box center [1327, 188] width 110 height 19
type input "TC Trucklines Inc"
click at [1321, 206] on input "text" at bounding box center [1329, 197] width 77 height 21
click at [1324, 228] on span "[PERSON_NAME]" at bounding box center [1327, 224] width 110 height 19
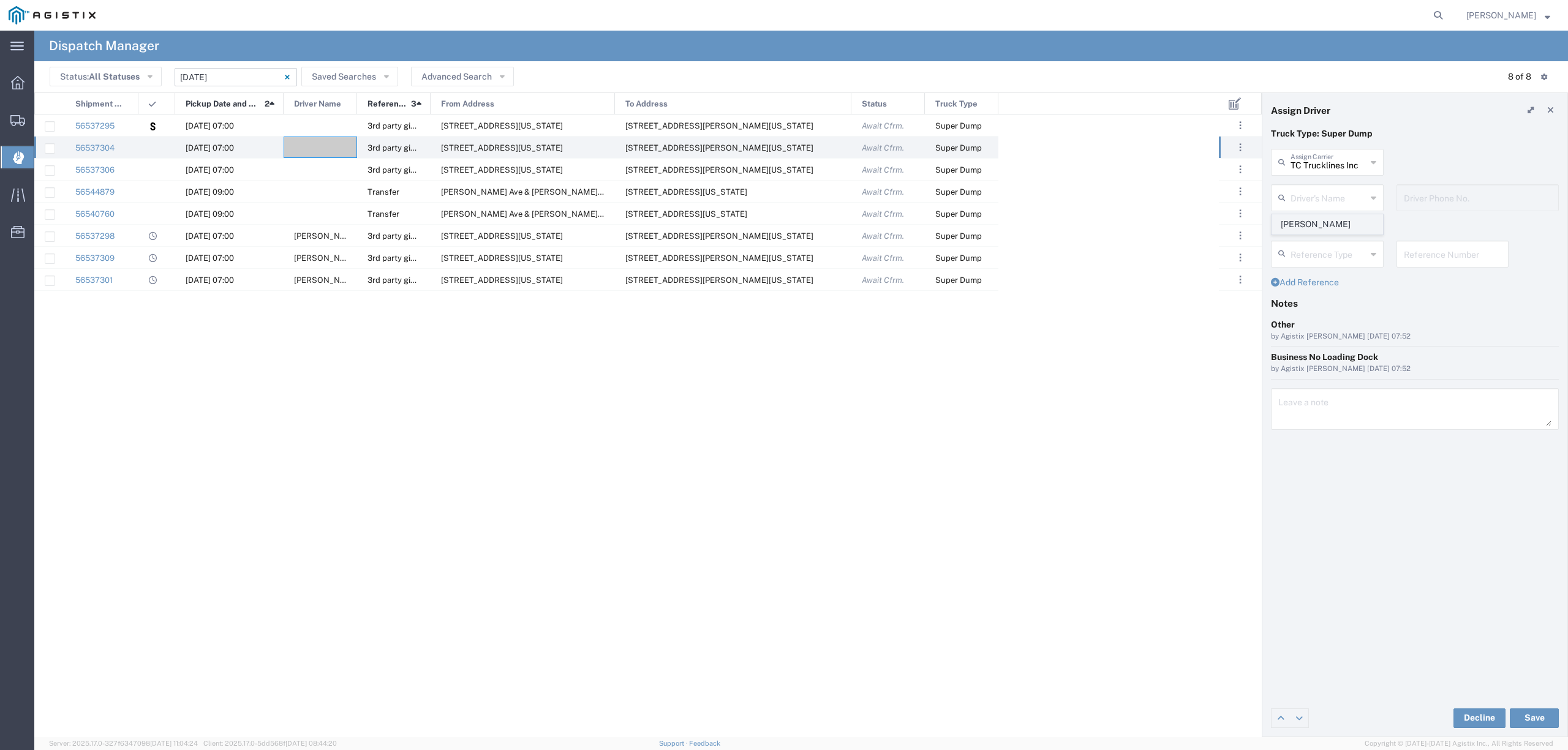
type input "[PERSON_NAME]"
type input "5593756728"
click at [1534, 713] on button "Save" at bounding box center [1534, 718] width 49 height 20
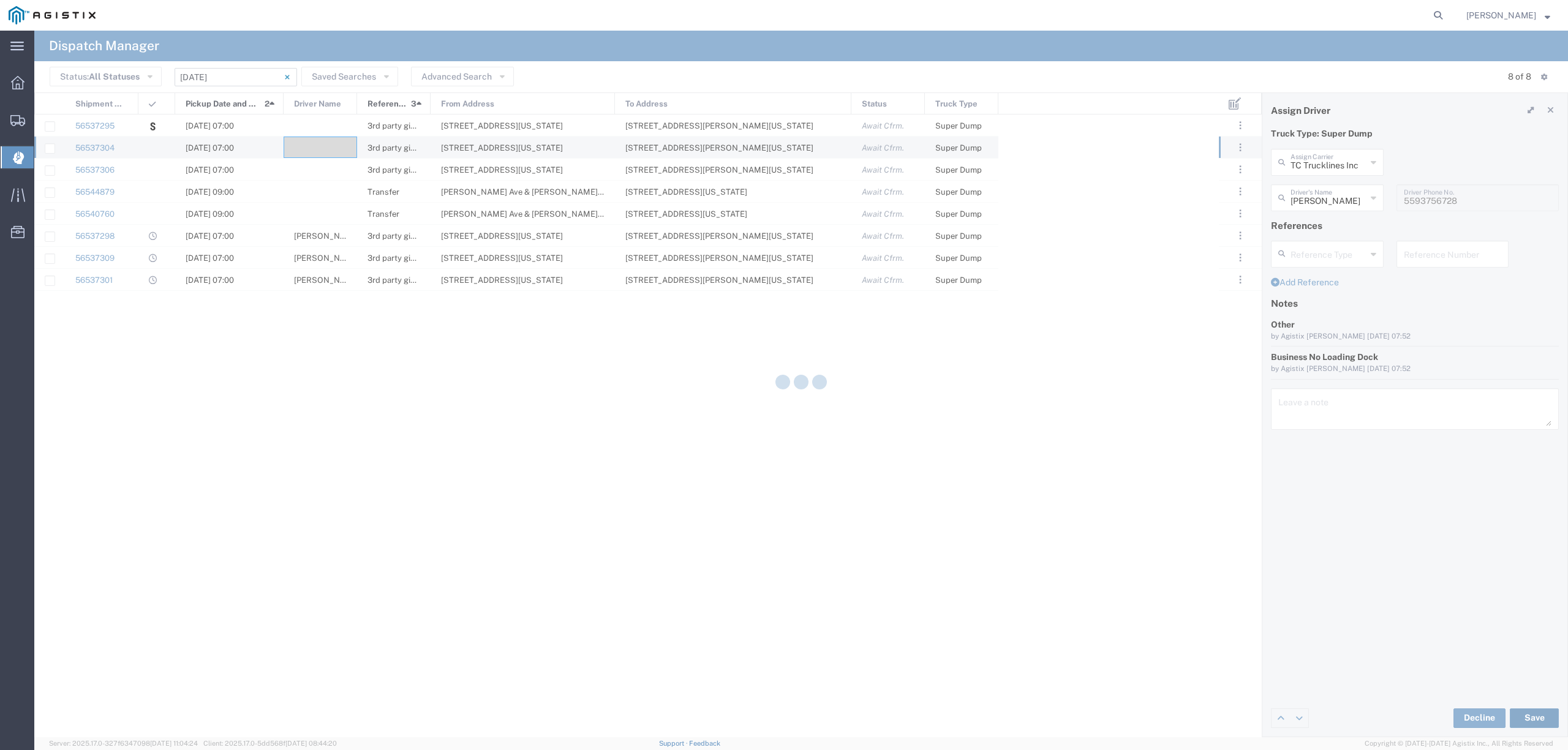
type input "[PERSON_NAME]"
type input "TC Trucklines Inc"
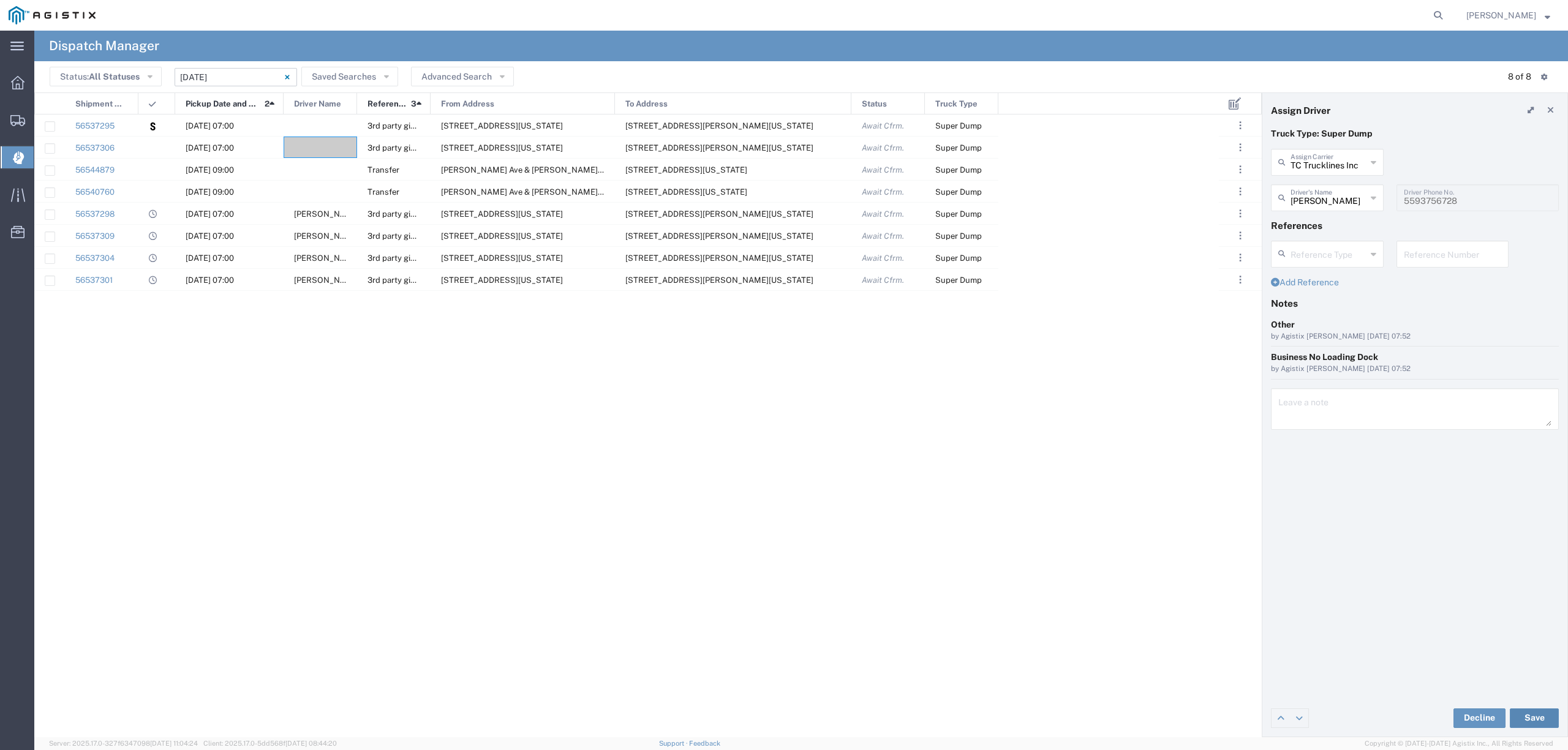
click at [1539, 708] on button "Save" at bounding box center [1534, 718] width 49 height 20
click at [331, 143] on div at bounding box center [320, 147] width 74 height 21
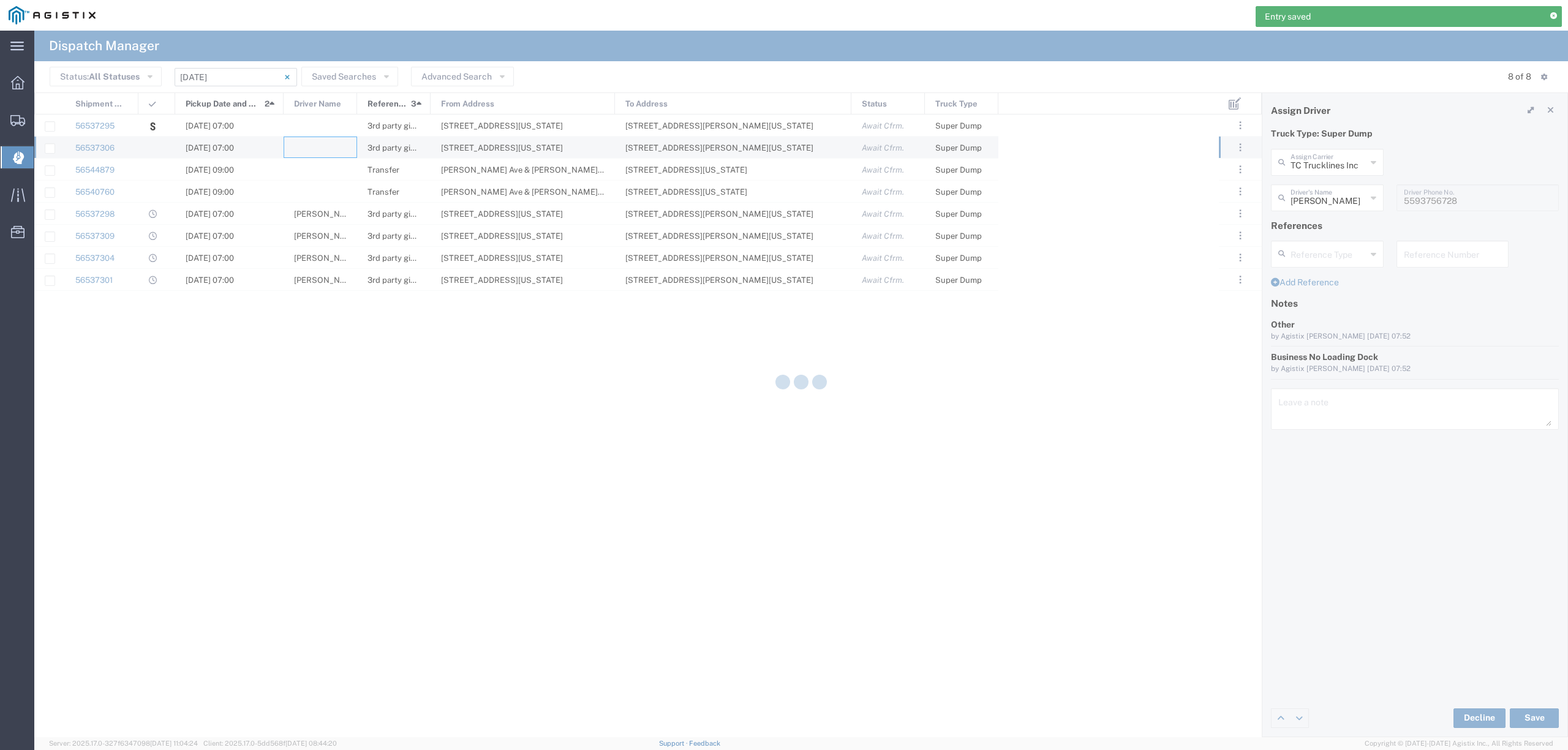
type input "North Coast Trucking"
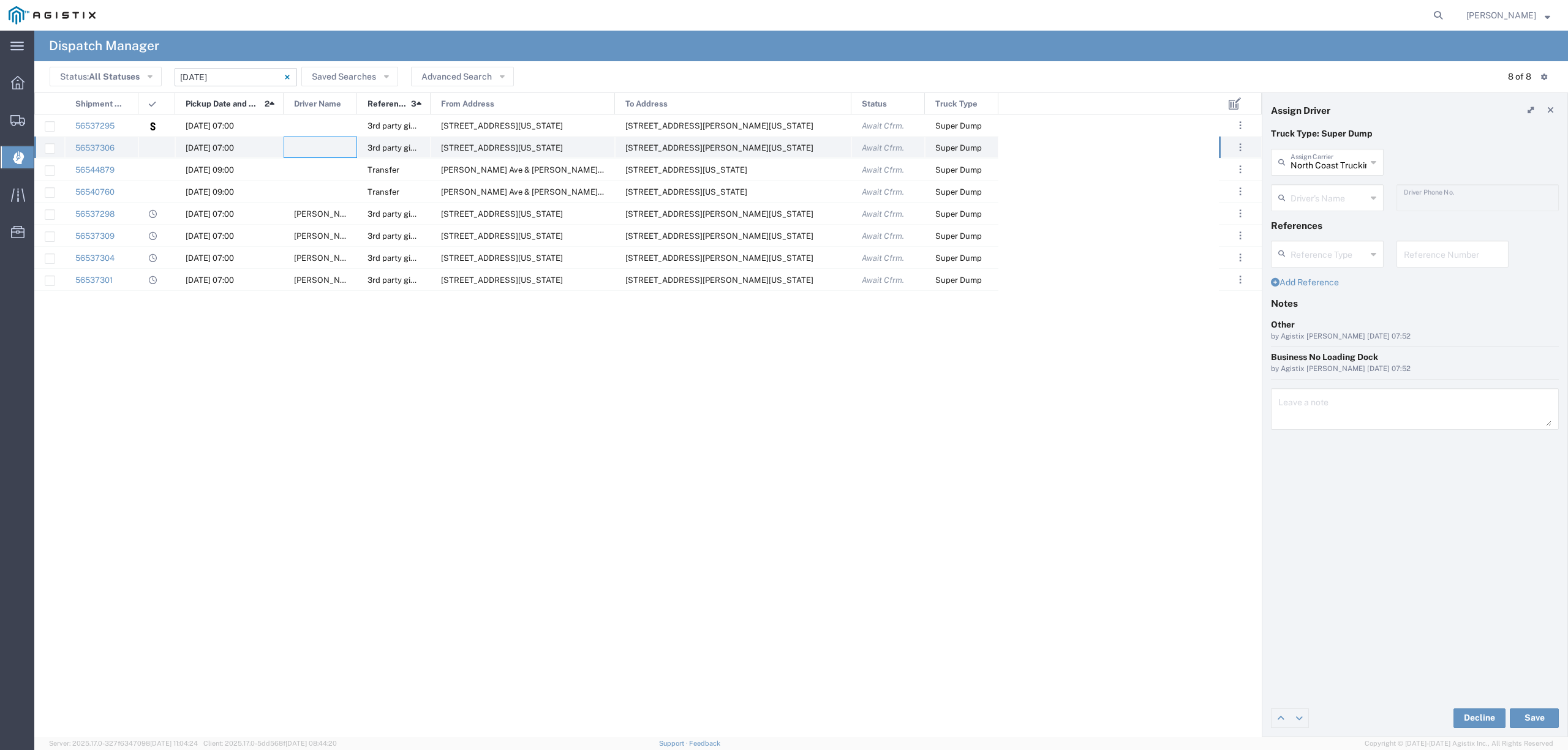
click at [326, 145] on div at bounding box center [320, 147] width 74 height 21
click at [334, 147] on div at bounding box center [320, 147] width 74 height 21
click at [1309, 167] on input "text" at bounding box center [1328, 161] width 76 height 21
click at [1307, 192] on span "JEAE Trucking LLC" at bounding box center [1327, 188] width 110 height 19
type input "JEAE Trucking LLC"
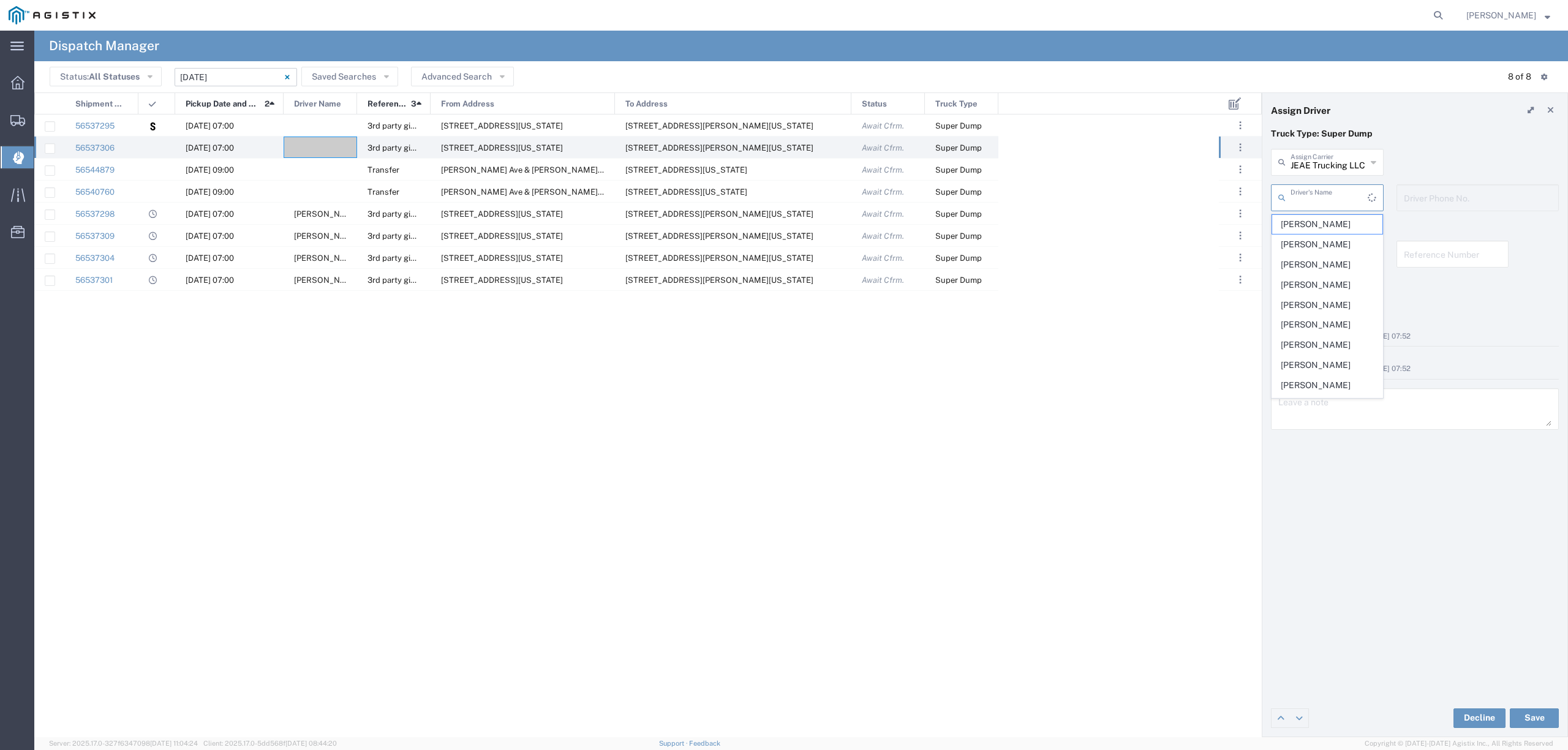
click at [1311, 197] on input "text" at bounding box center [1329, 197] width 77 height 21
click at [1319, 224] on span "[PERSON_NAME]" at bounding box center [1327, 224] width 110 height 19
type input "[PERSON_NAME]"
click at [1350, 206] on input "[PERSON_NAME]" at bounding box center [1328, 197] width 76 height 21
click at [1349, 197] on input "[PERSON_NAME]" at bounding box center [1328, 197] width 76 height 21
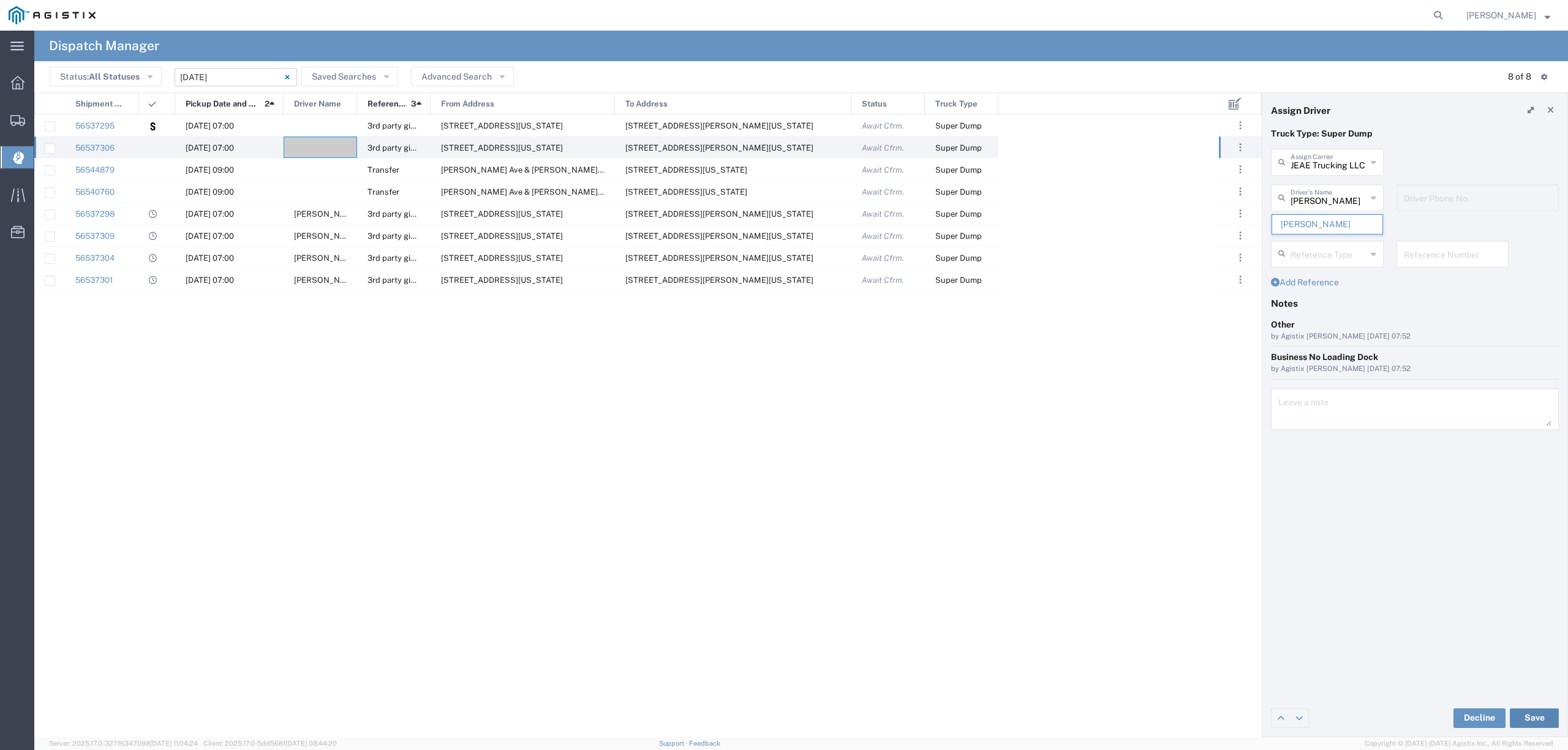
click at [1545, 714] on button "Save" at bounding box center [1534, 718] width 49 height 20
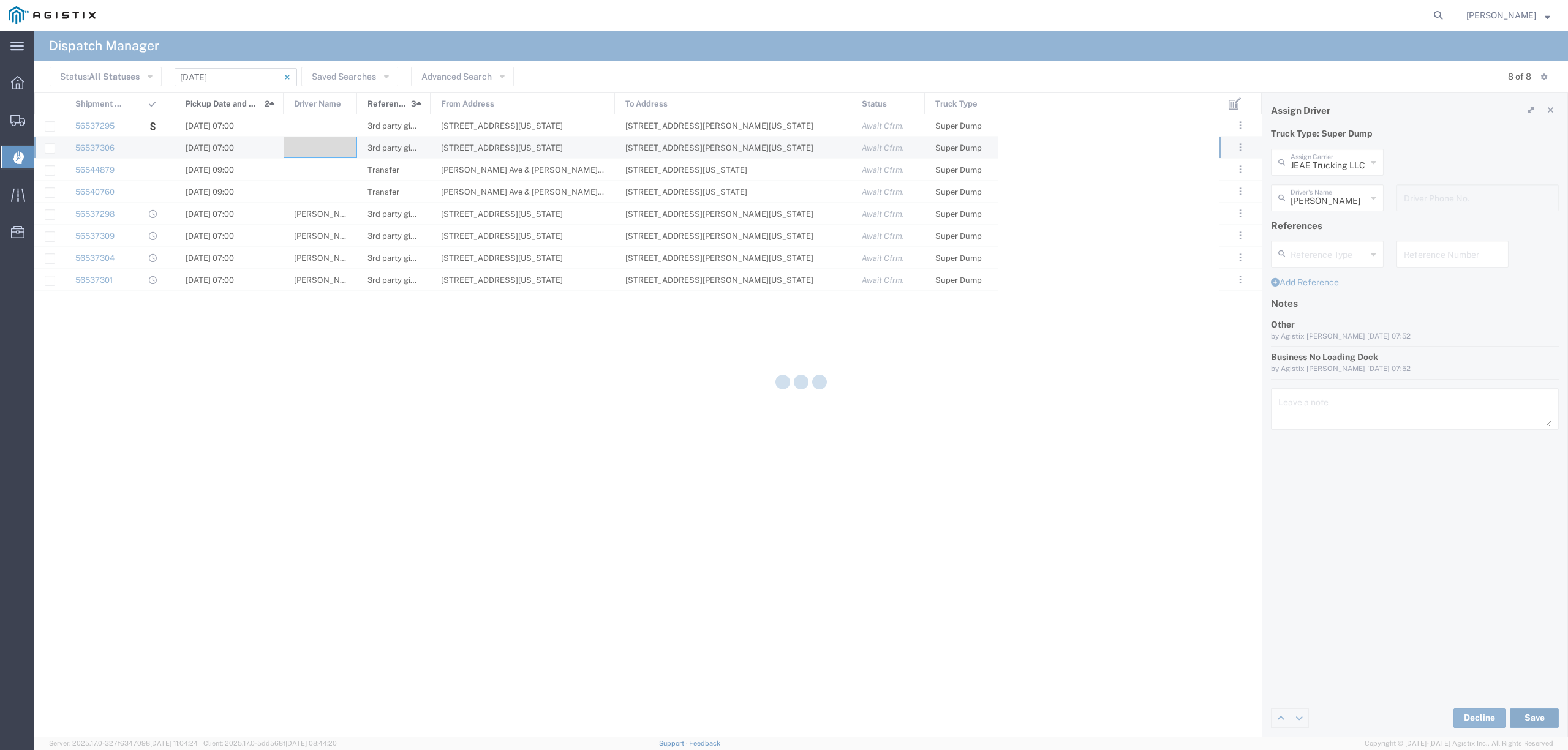
type input "JEAE Trucking LLC"
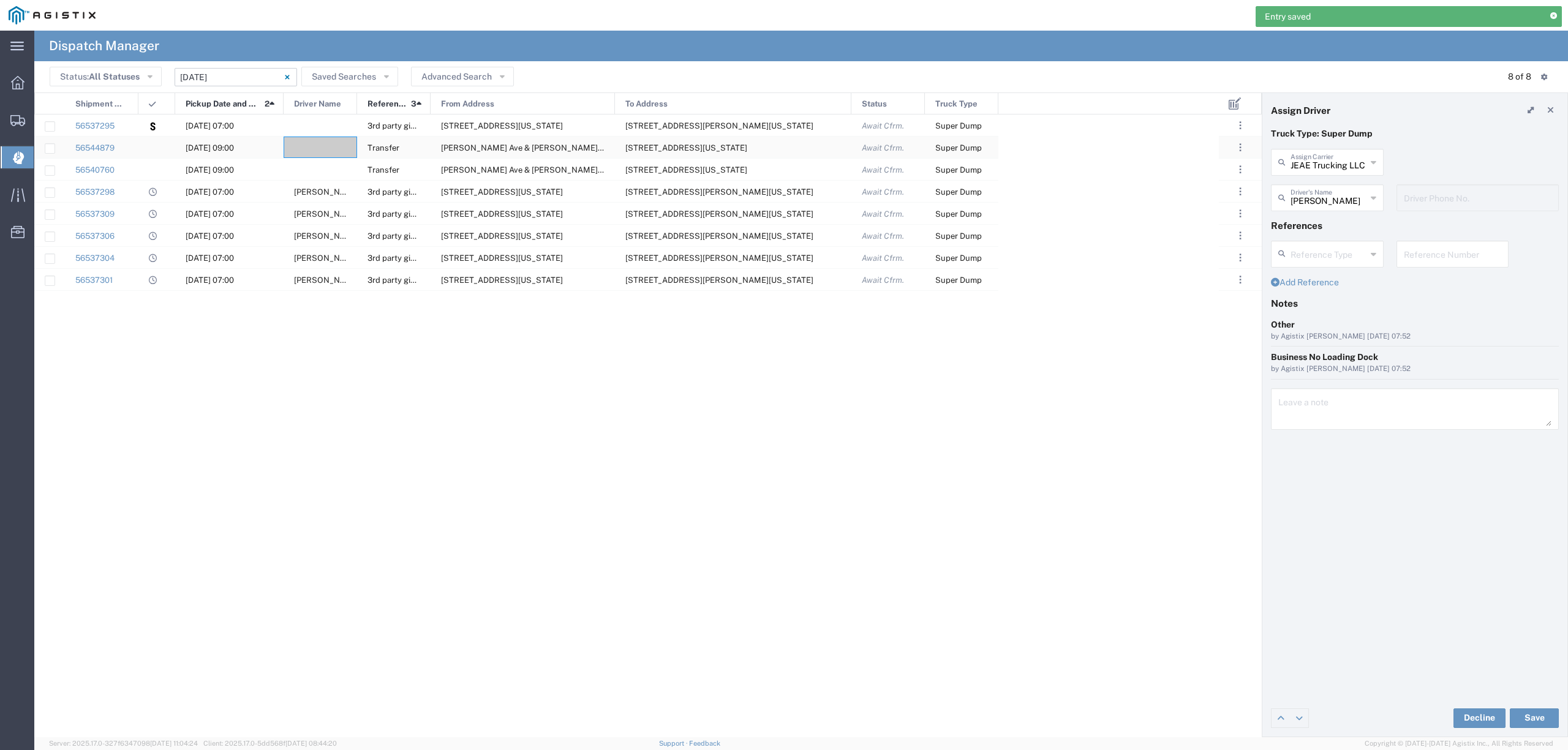
click at [327, 148] on div at bounding box center [320, 147] width 74 height 21
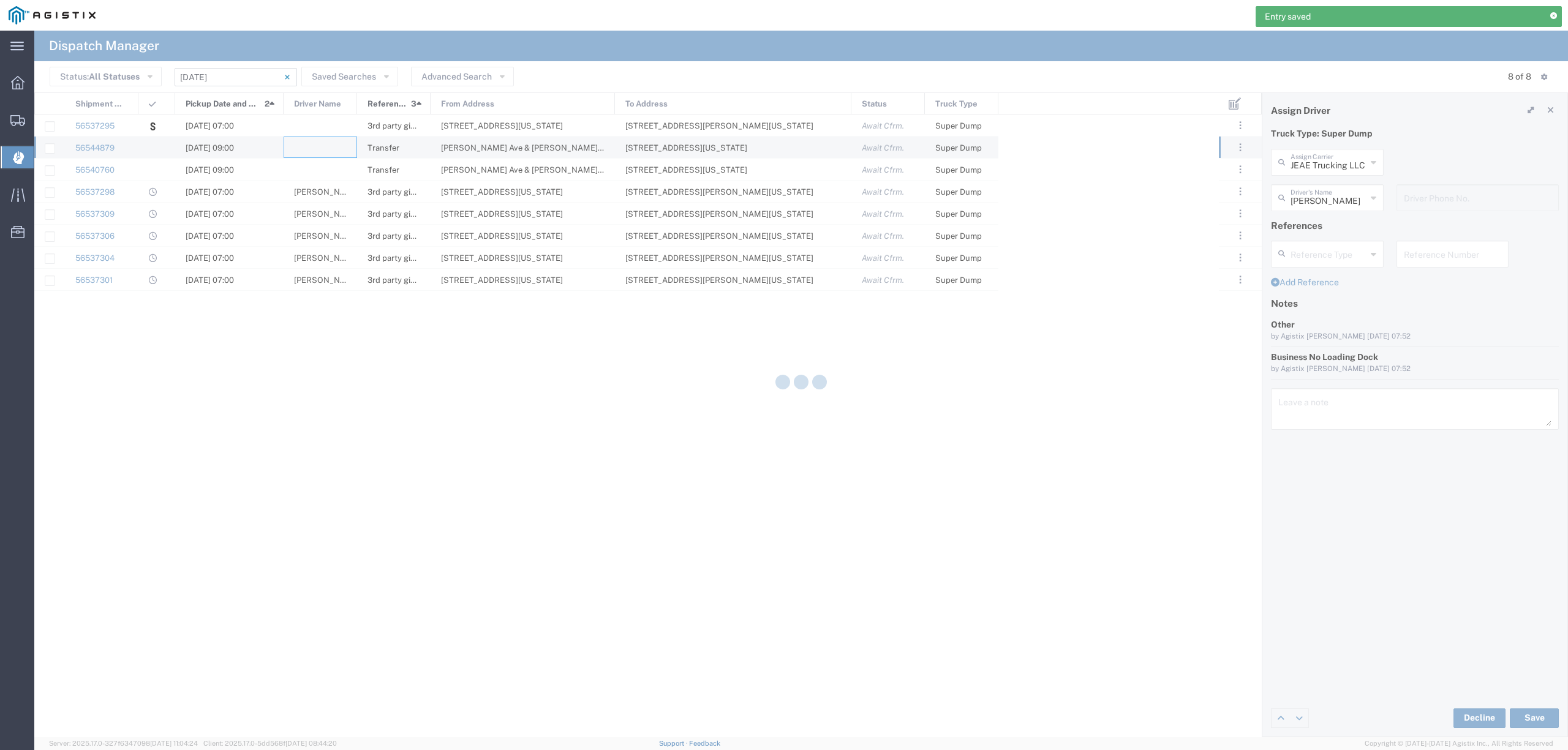
type input "North Coast Trucking"
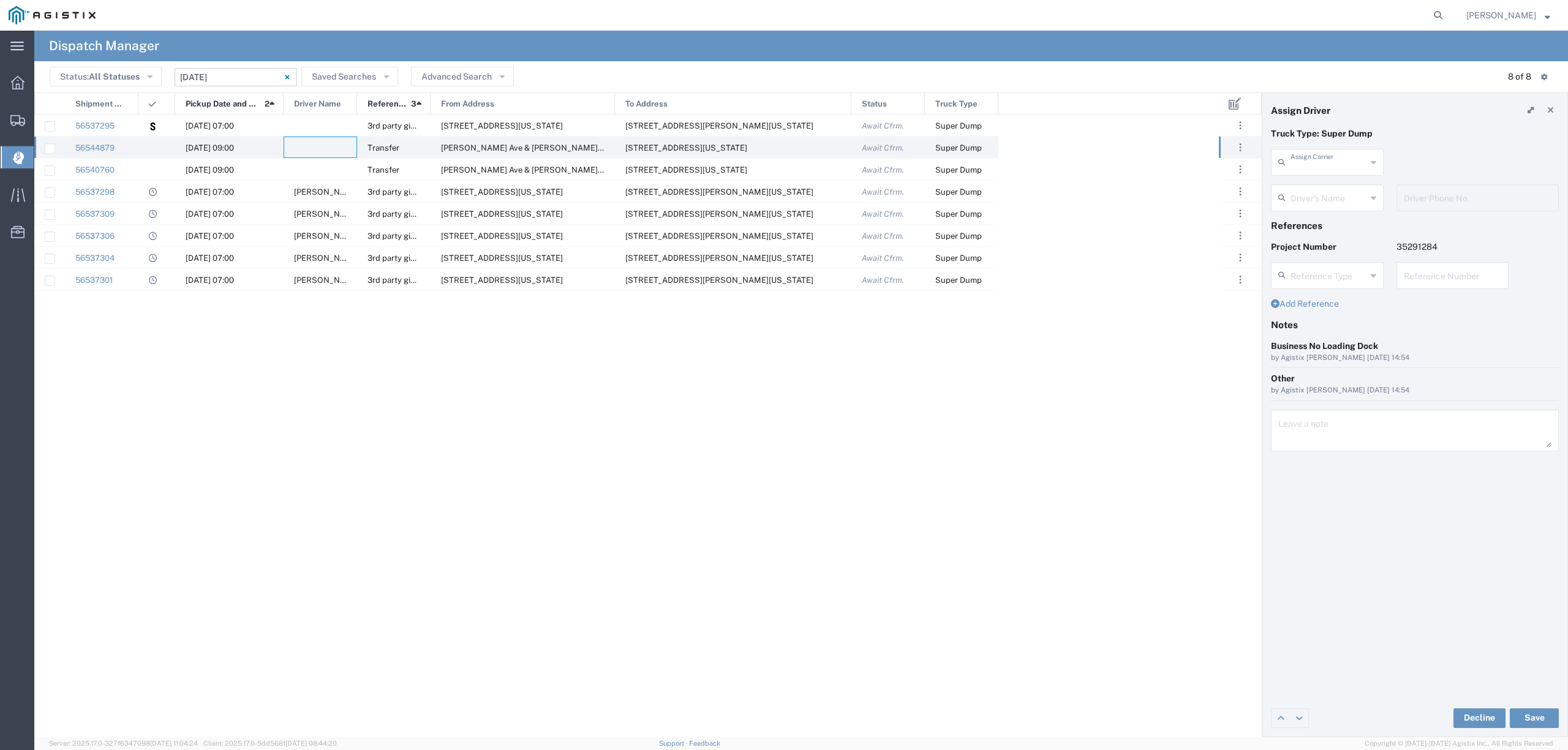
click at [1308, 162] on input "text" at bounding box center [1328, 161] width 76 height 21
click at [1353, 190] on span "GCH Trucking Inc" at bounding box center [1327, 188] width 110 height 19
type input "GCH Trucking Inc"
click at [1349, 198] on input "text" at bounding box center [1329, 197] width 77 height 21
click at [1345, 228] on span "[PERSON_NAME]" at bounding box center [1327, 224] width 110 height 19
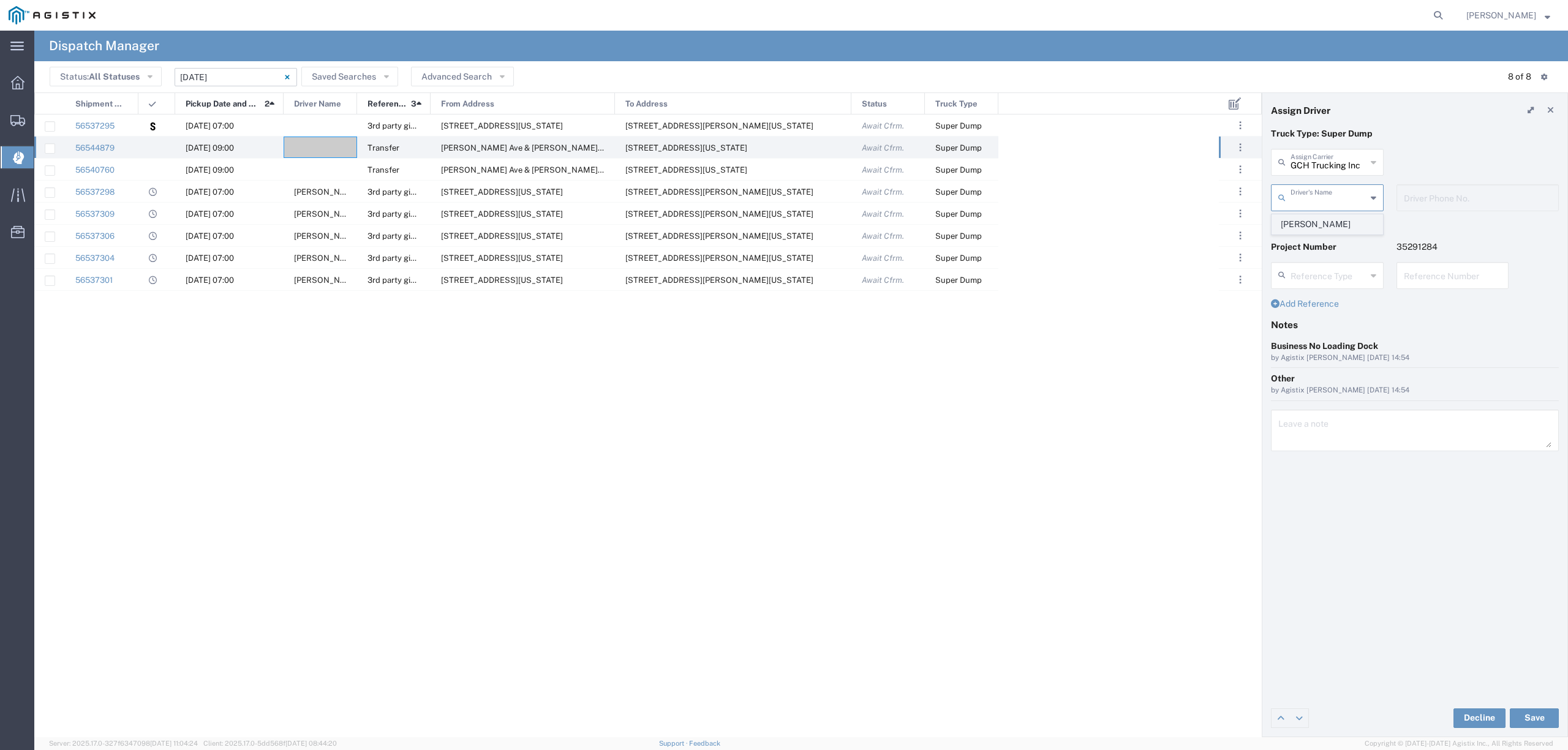
type input "[PERSON_NAME]"
type input "6618735358"
click at [1538, 713] on button "Save" at bounding box center [1534, 718] width 49 height 20
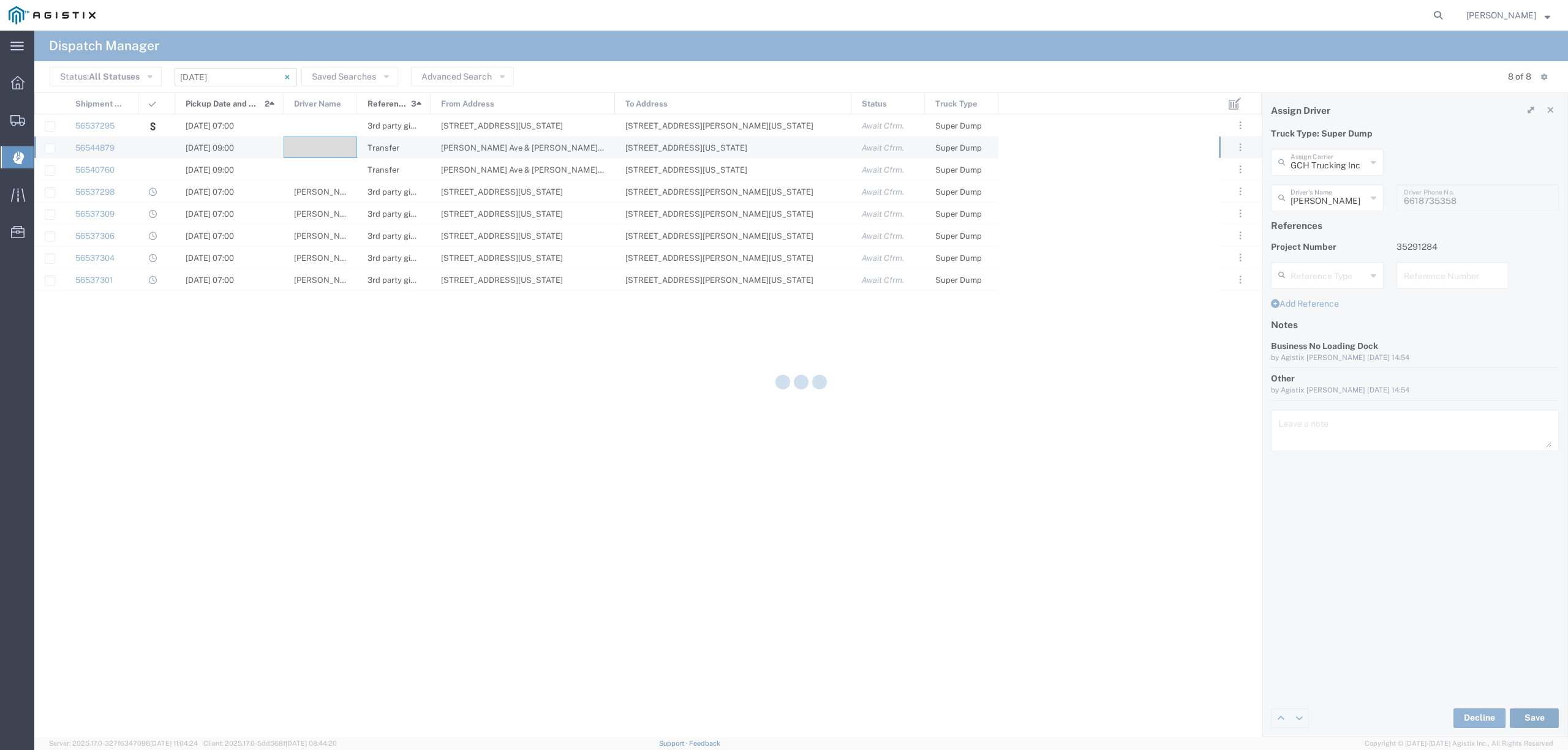
type input "[PERSON_NAME]"
type input "GCH Trucking Inc"
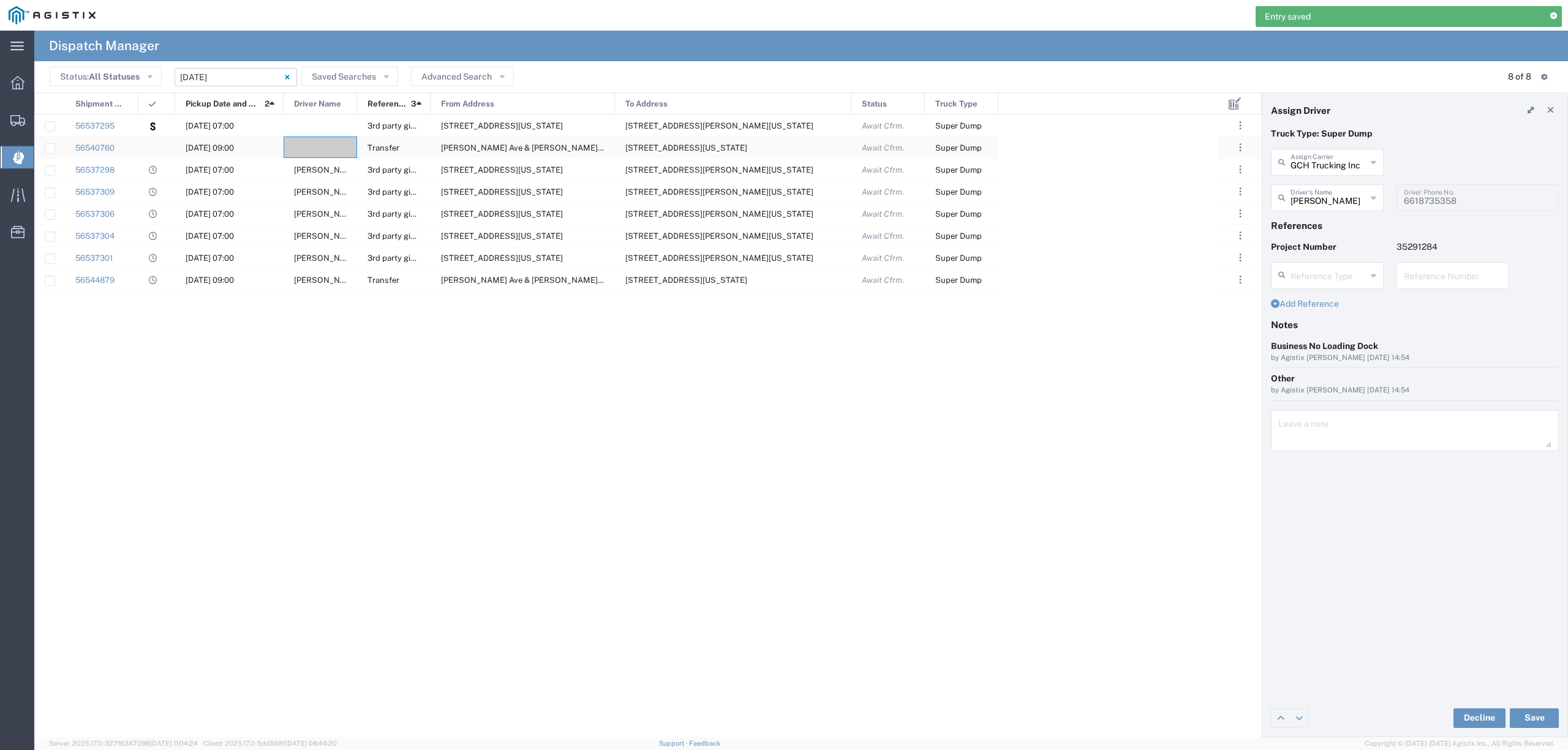
click at [333, 146] on div at bounding box center [320, 147] width 74 height 21
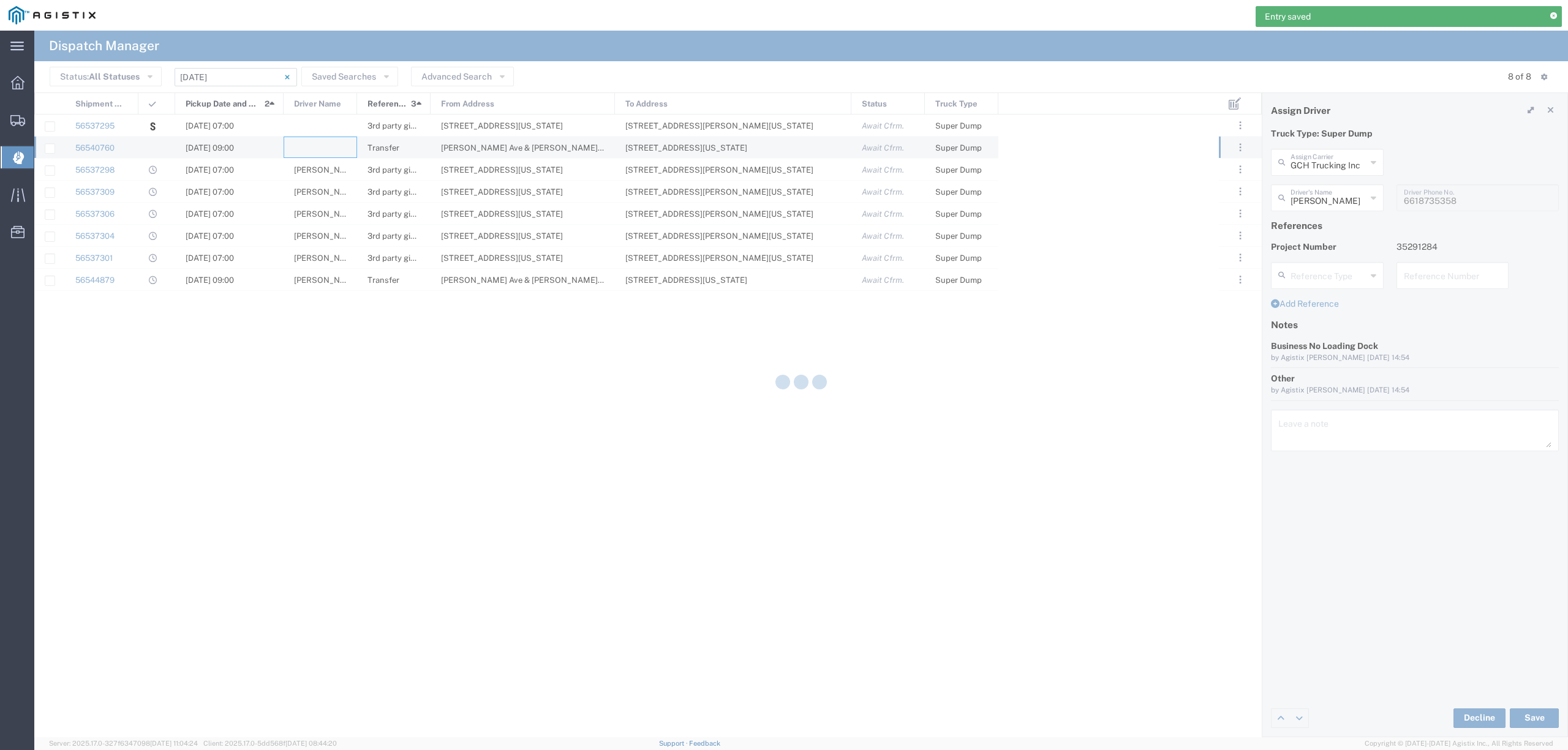
type input "North Coast Trucking"
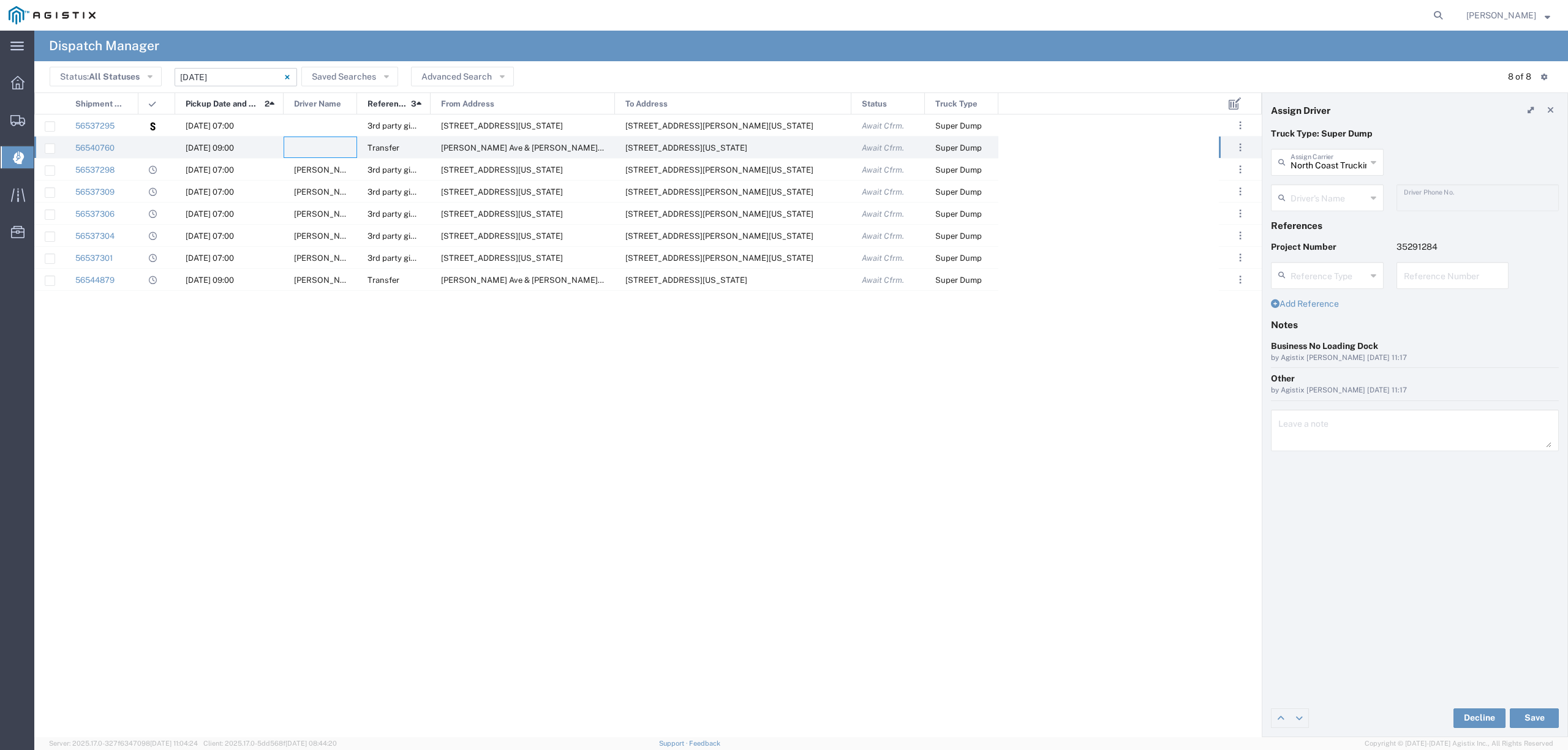
click at [1345, 192] on input "text" at bounding box center [1328, 197] width 76 height 21
type input "GCH"
click at [1335, 165] on input "text" at bounding box center [1328, 161] width 76 height 21
click at [1338, 183] on span "GCH Trucking Inc" at bounding box center [1327, 188] width 110 height 19
type input "GCH Trucking Inc"
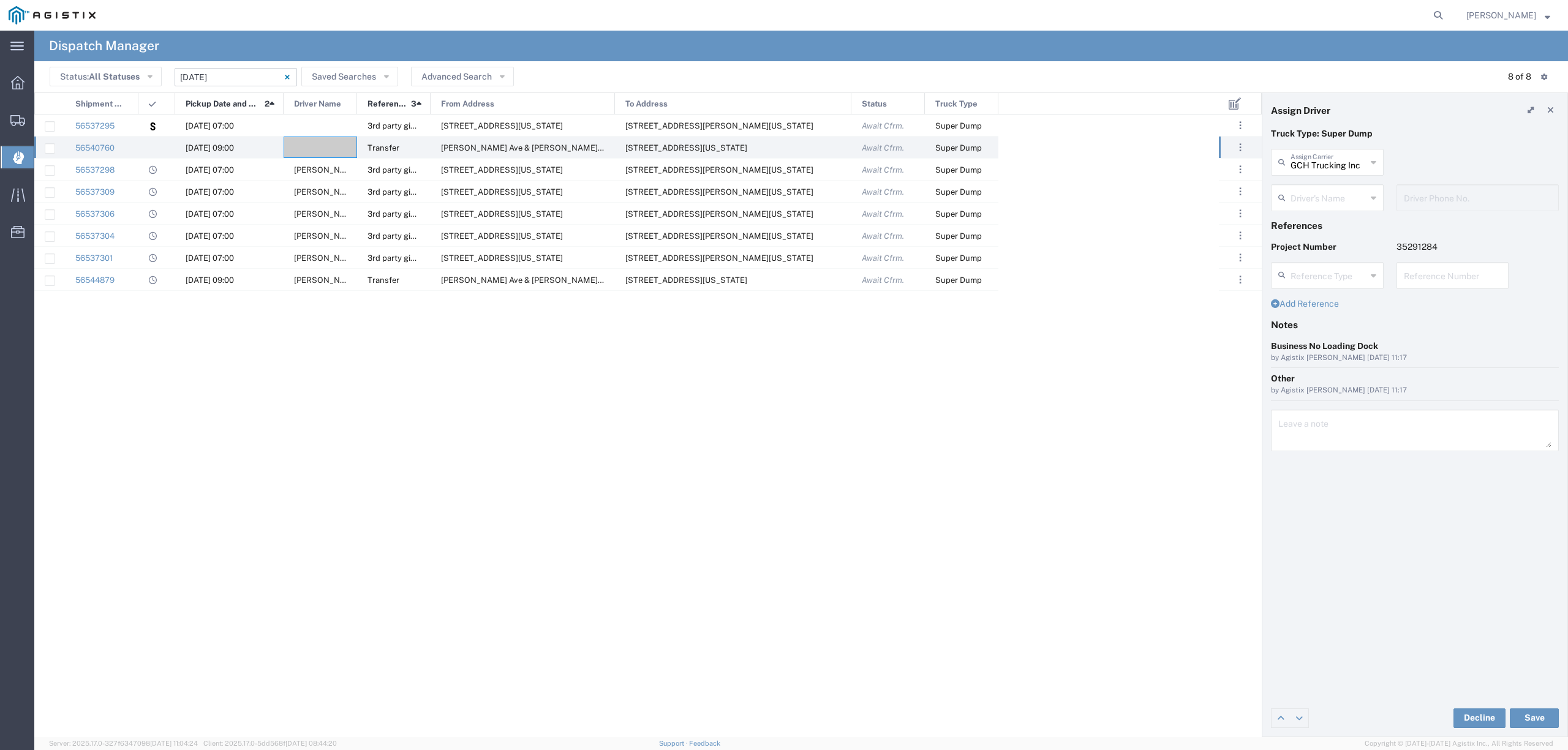
click at [1331, 190] on input "text" at bounding box center [1328, 197] width 76 height 21
click at [1318, 226] on span "[PERSON_NAME]" at bounding box center [1327, 224] width 110 height 19
click at [324, 282] on span "[PERSON_NAME]" at bounding box center [327, 280] width 66 height 9
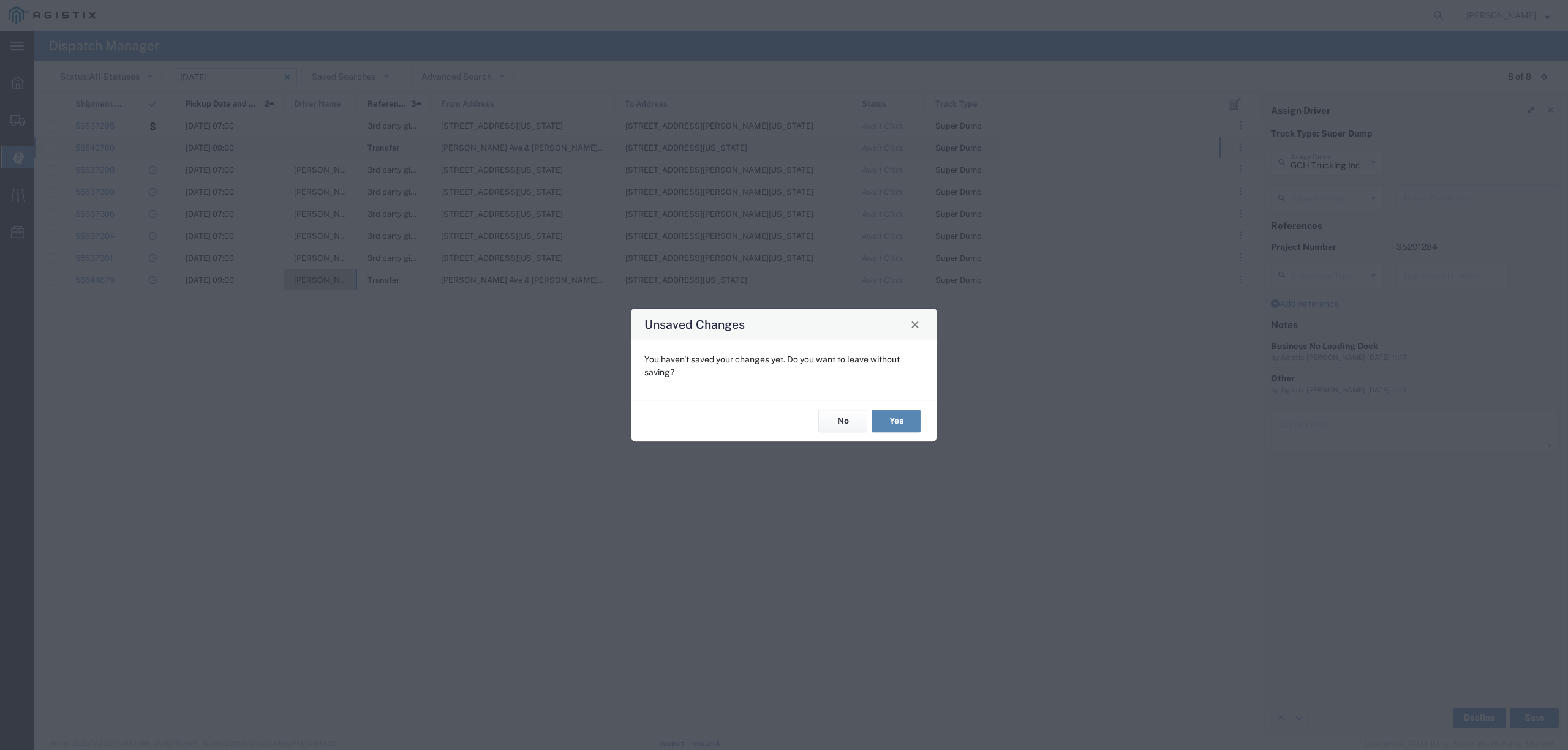
click at [897, 417] on button "Yes" at bounding box center [896, 422] width 49 height 23
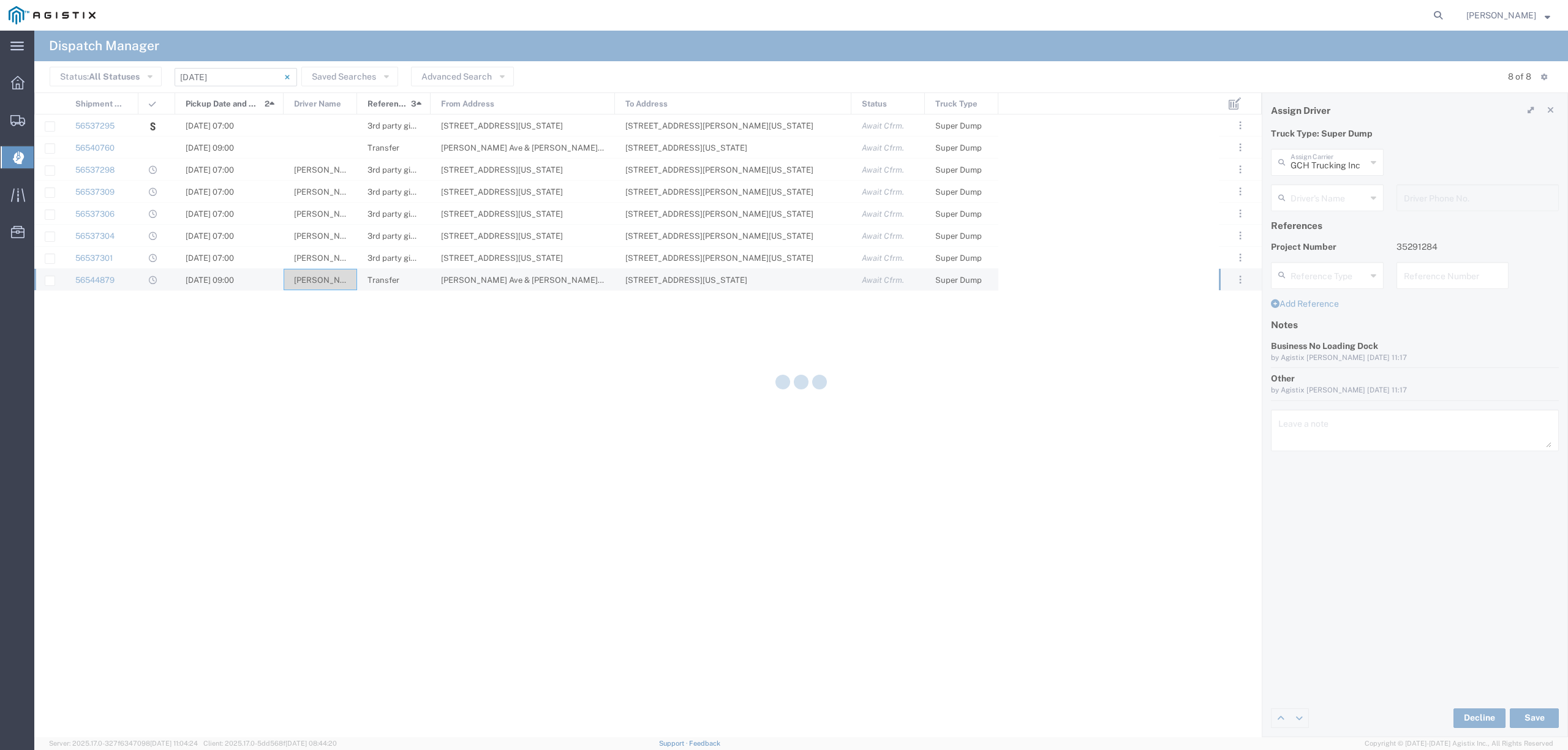
type input "[PERSON_NAME]"
type input "6618735358"
type input "GCH Trucking Inc"
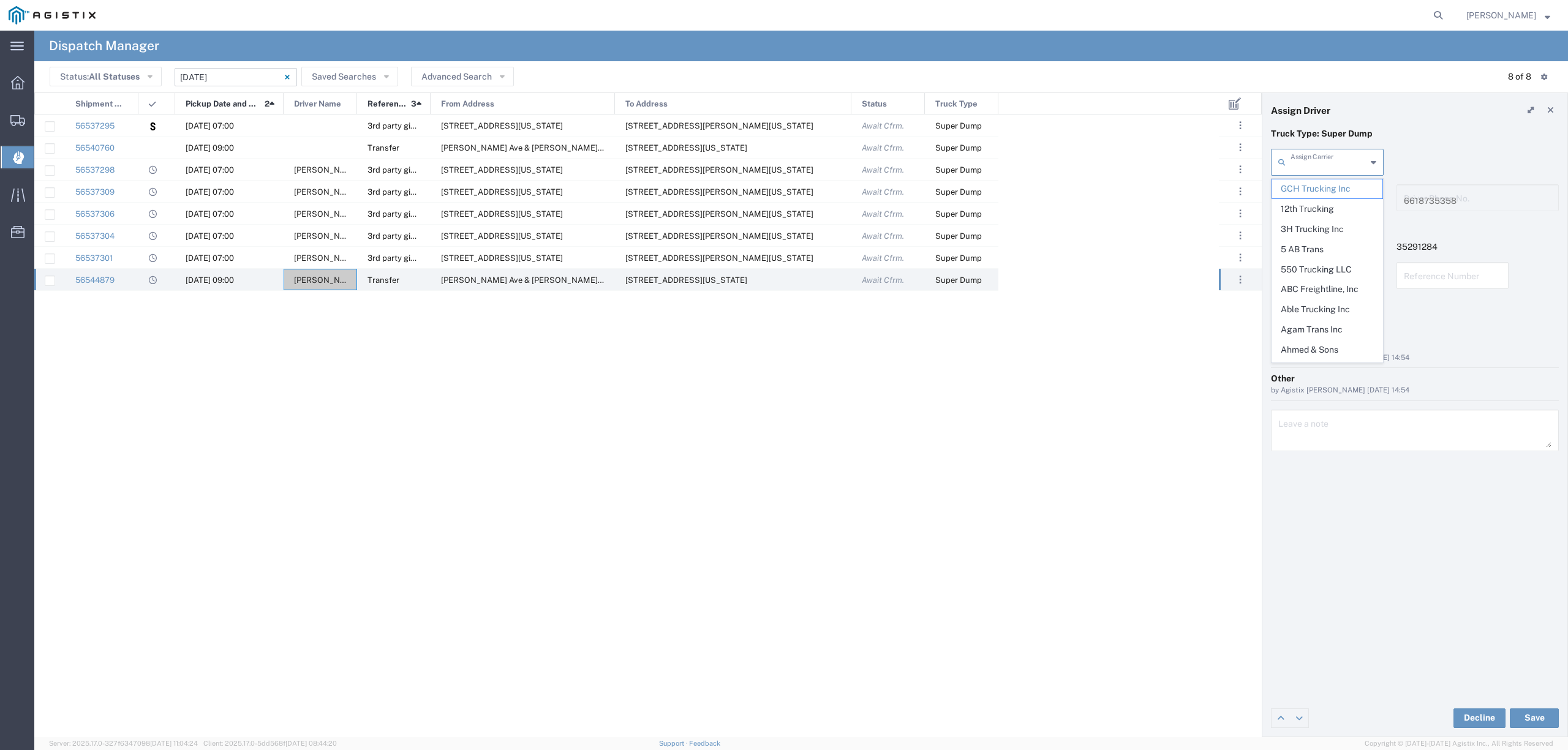
click at [1294, 160] on input "text" at bounding box center [1328, 161] width 76 height 21
type input "treb"
click at [498, 422] on div "56537301 [DATE] 07:00 [PERSON_NAME] 3rd party giveaway [STREET_ADDRESS][US_STAT…" at bounding box center [626, 426] width 1185 height 623
click at [319, 138] on div at bounding box center [320, 147] width 74 height 21
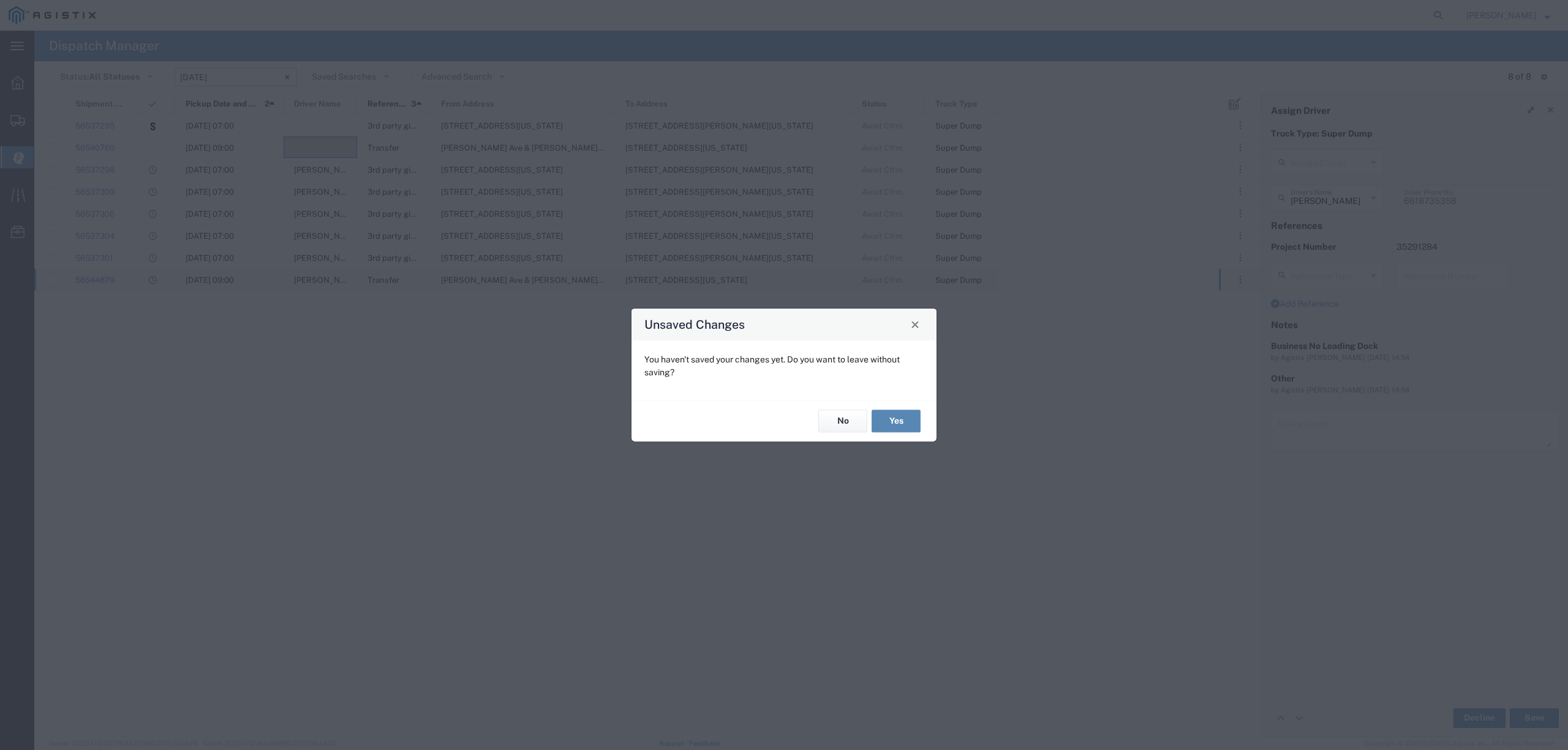
click at [896, 424] on button "Yes" at bounding box center [896, 422] width 49 height 23
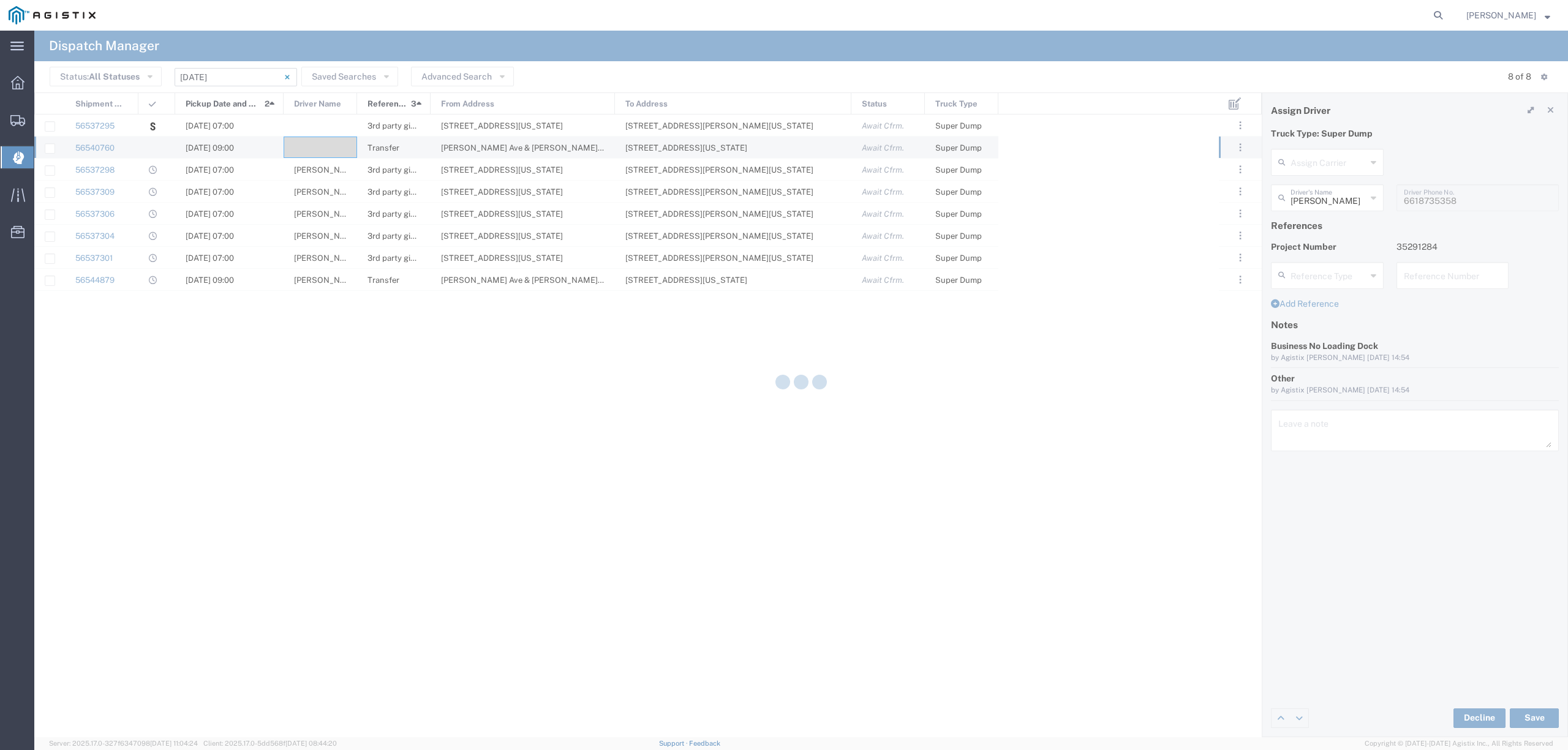
type input "North Coast Trucking"
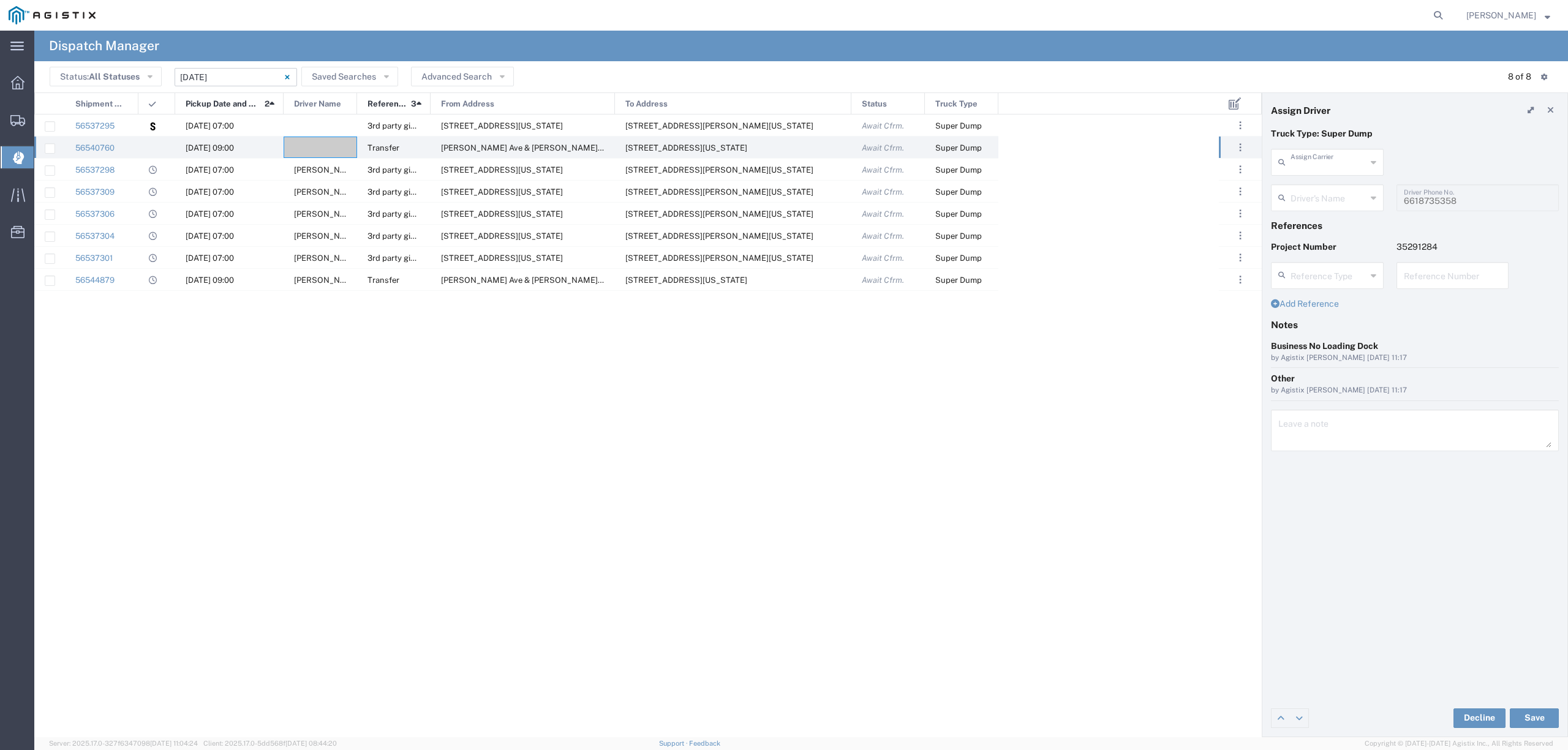
click at [1321, 157] on input "text" at bounding box center [1328, 161] width 76 height 21
type input "jv"
click at [1324, 190] on span "JVSA Trucking LLC" at bounding box center [1327, 188] width 110 height 19
type input "JVSA Trucking LLC"
click at [1324, 195] on input "text" at bounding box center [1329, 197] width 77 height 21
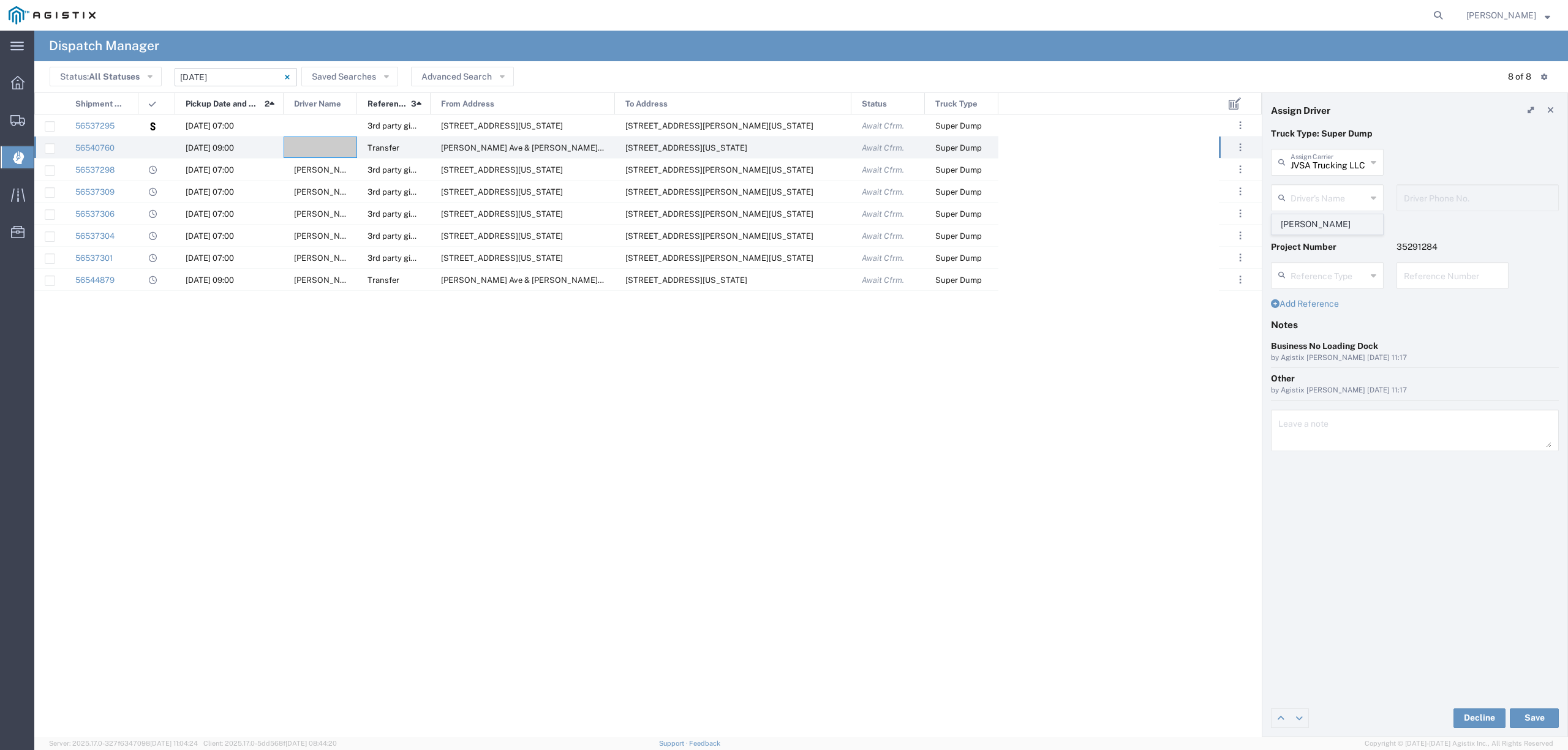
click at [1333, 217] on span "[PERSON_NAME]" at bounding box center [1327, 224] width 110 height 19
type input "[PERSON_NAME]"
type input "[PHONE_NUMBER]"
click at [1545, 721] on button "Save" at bounding box center [1534, 718] width 49 height 20
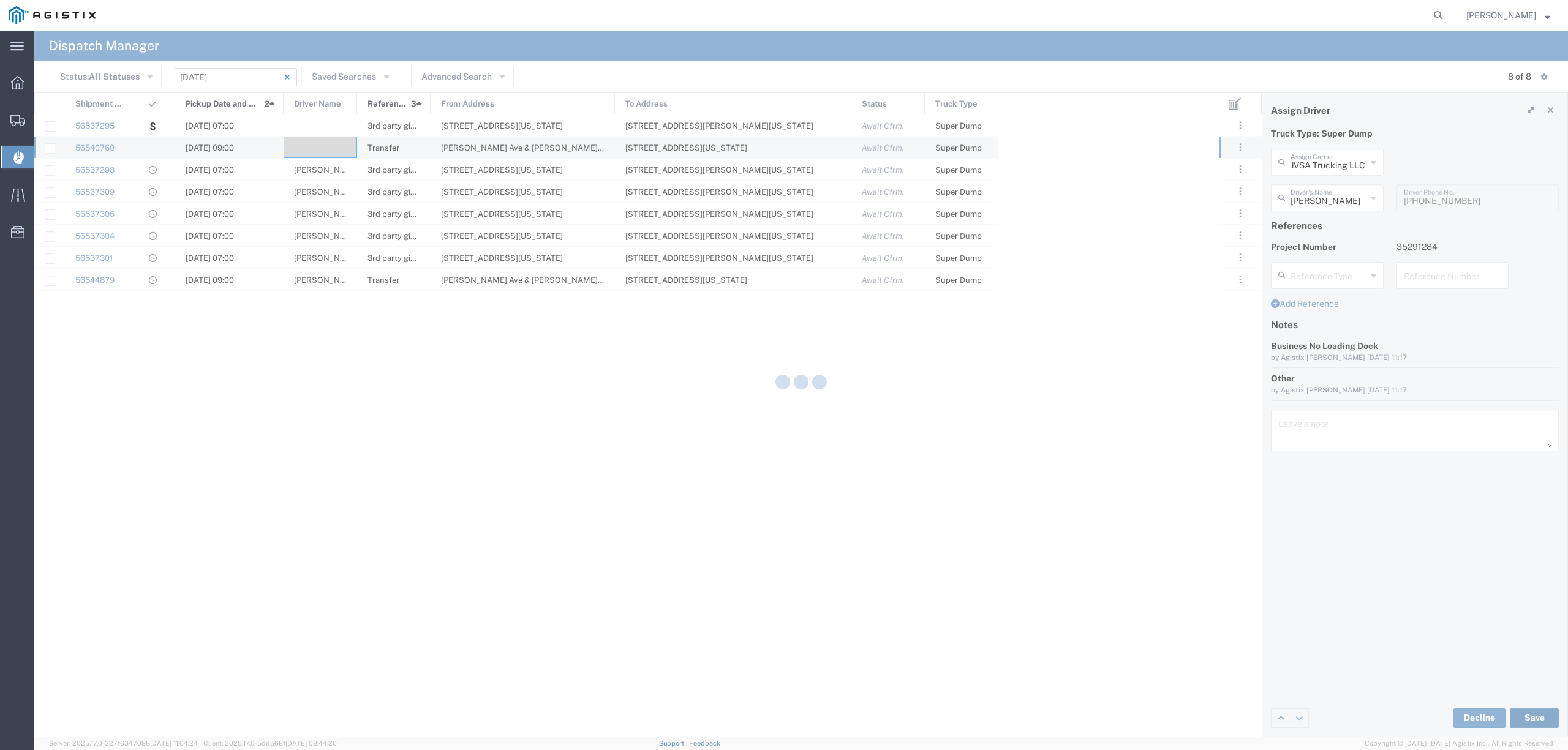
type input "[PERSON_NAME]"
type input "JVSA Trucking LLC"
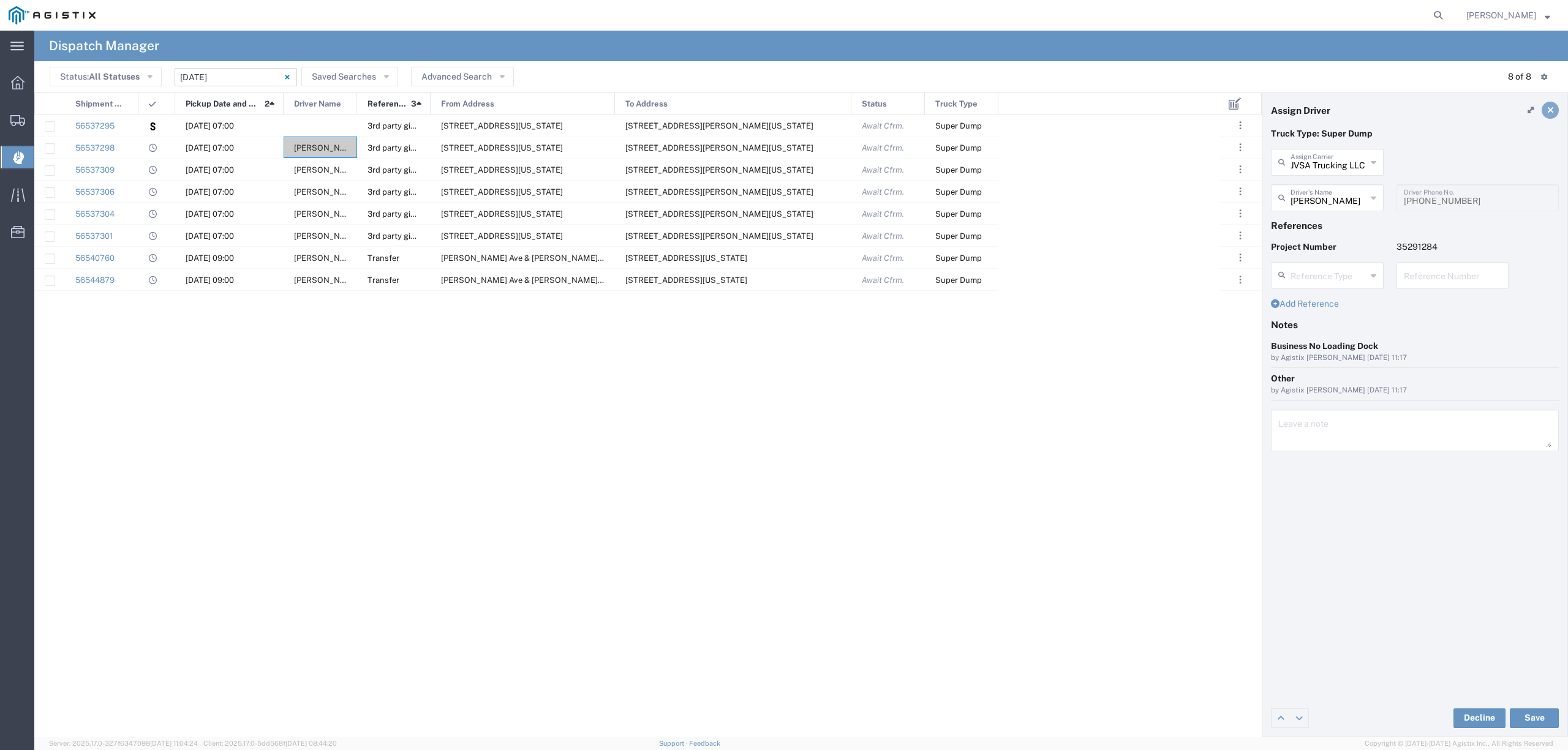
click at [1548, 108] on icon at bounding box center [1551, 110] width 7 height 8
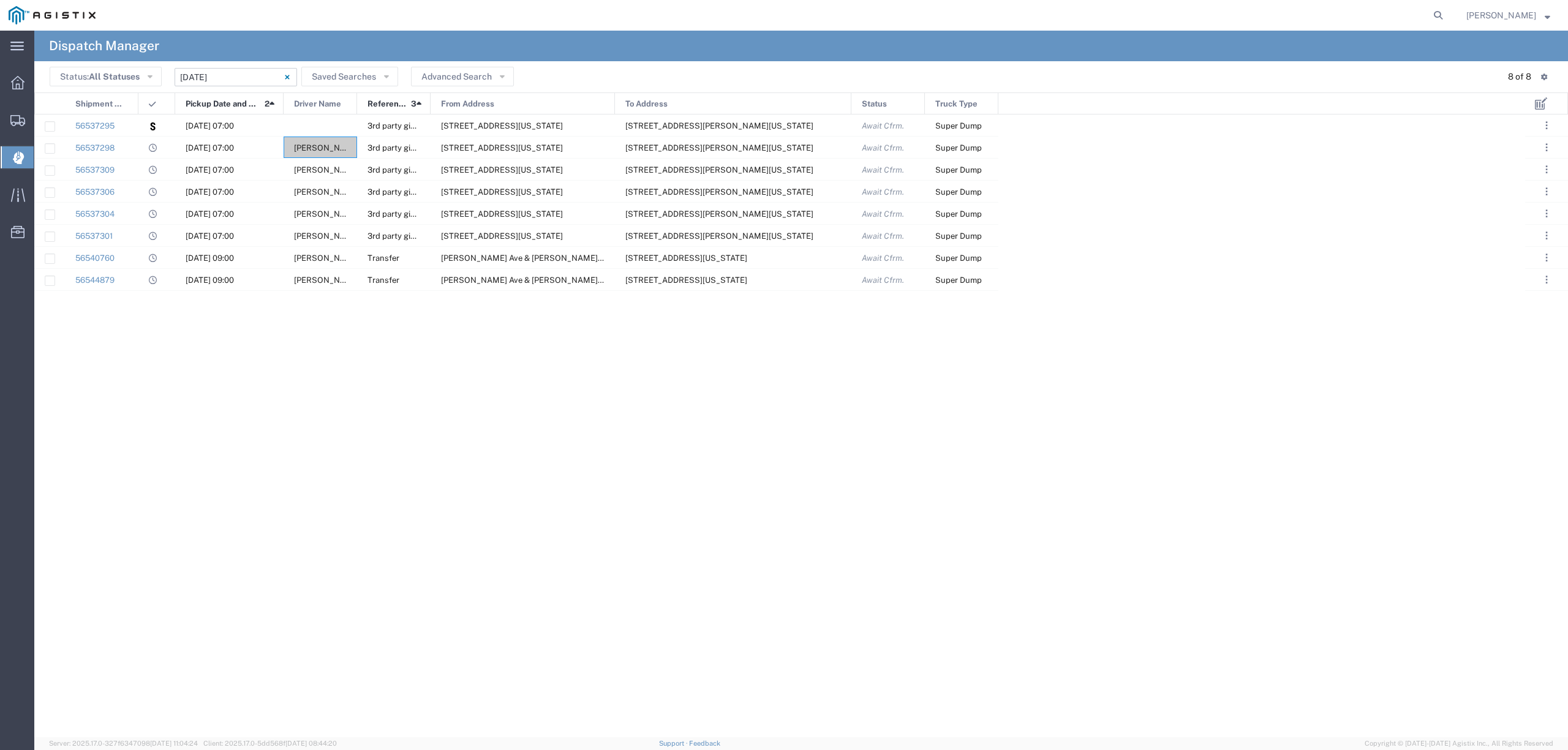
click at [251, 344] on div "56537301 [DATE] 07:00 [PERSON_NAME] 3rd party giveaway [STREET_ADDRESS][US_STAT…" at bounding box center [779, 426] width 1491 height 623
click at [255, 383] on div "56537301 [DATE] 07:00 [PERSON_NAME] 3rd party giveaway [STREET_ADDRESS][US_STAT…" at bounding box center [779, 426] width 1491 height 623
